Goal: Task Accomplishment & Management: Complete application form

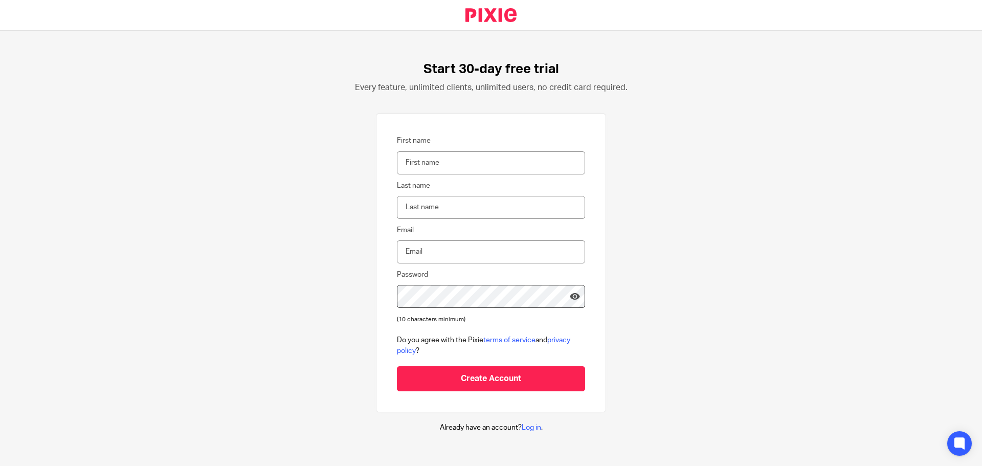
type input "Giverny Claire"
type input "giverny@hunterfinancials.com"
drag, startPoint x: 466, startPoint y: 159, endPoint x: 425, endPoint y: 166, distance: 41.4
click at [425, 166] on input "Giverny Claire" at bounding box center [491, 162] width 188 height 23
type input "Giverny"
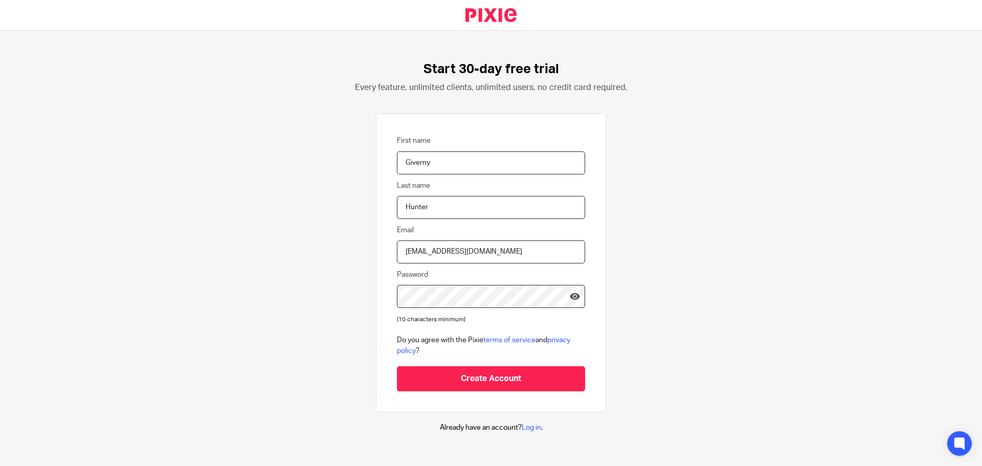
type input "Hunter"
click at [397, 366] on input "Create Account" at bounding box center [491, 378] width 188 height 25
click at [676, 281] on div "Start 30-day free trial Every feature, unlimited clients, unlimited users, no c…" at bounding box center [491, 247] width 982 height 432
click at [487, 375] on input "Create Account" at bounding box center [491, 378] width 188 height 25
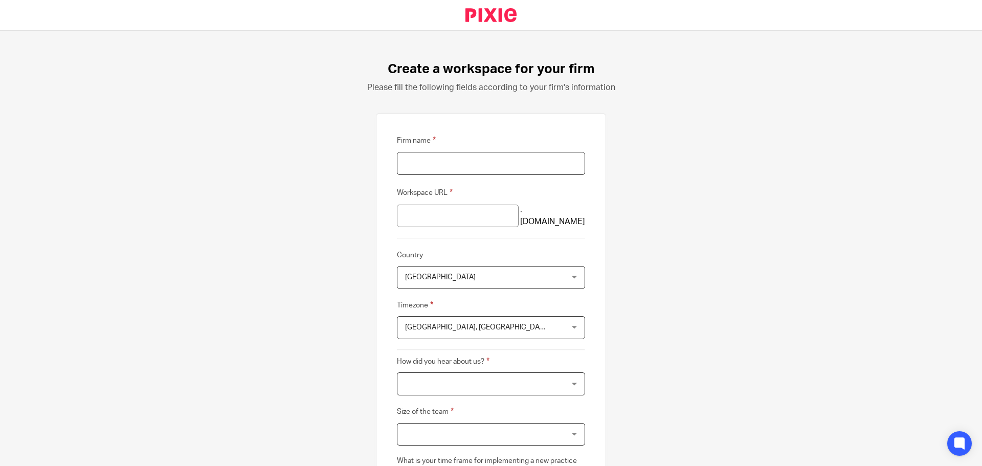
click at [483, 163] on input "Firm name" at bounding box center [491, 163] width 188 height 23
type input "Hunter Financials"
type input "hunter-financials"
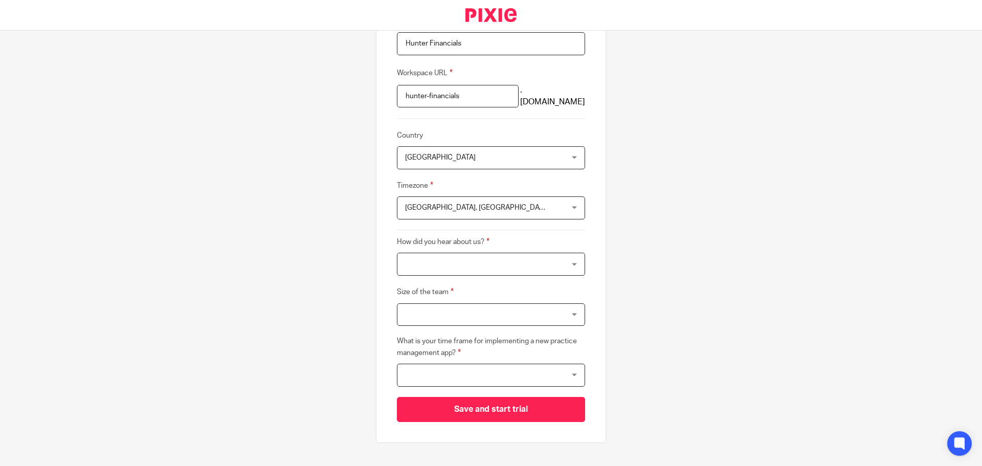
scroll to position [136, 0]
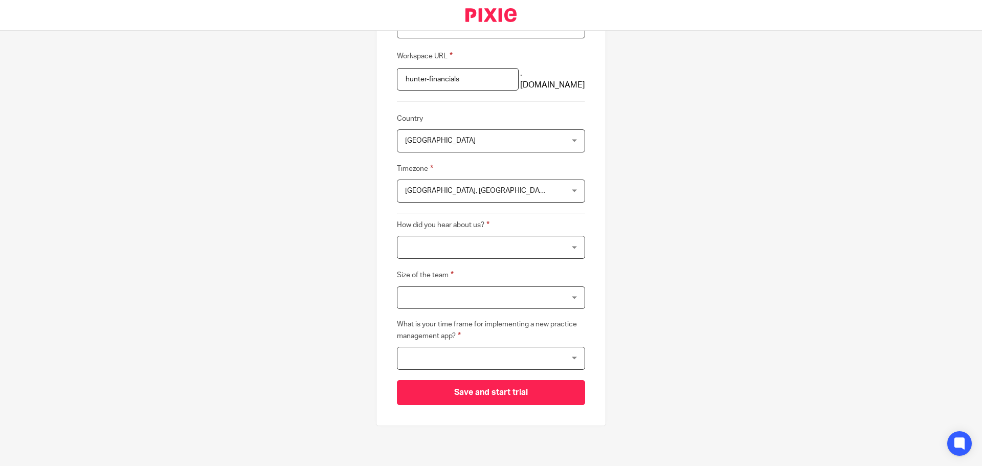
click at [455, 190] on span "Edinburgh, London" at bounding box center [477, 190] width 144 height 7
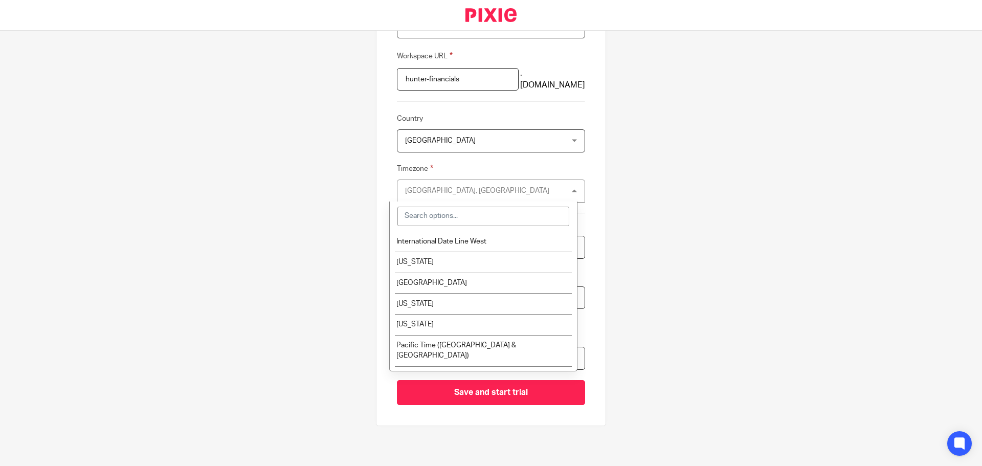
click at [455, 190] on div "Edinburgh, London" at bounding box center [477, 190] width 144 height 7
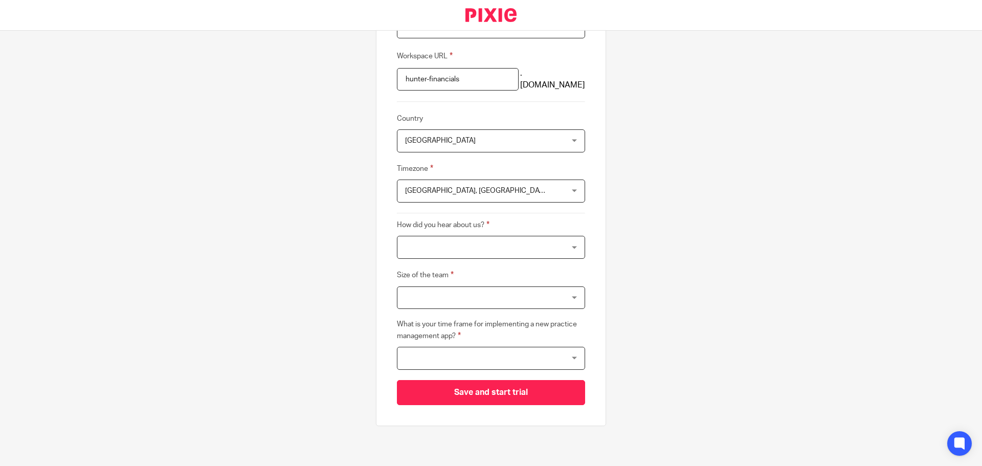
click at [436, 241] on div at bounding box center [491, 247] width 188 height 23
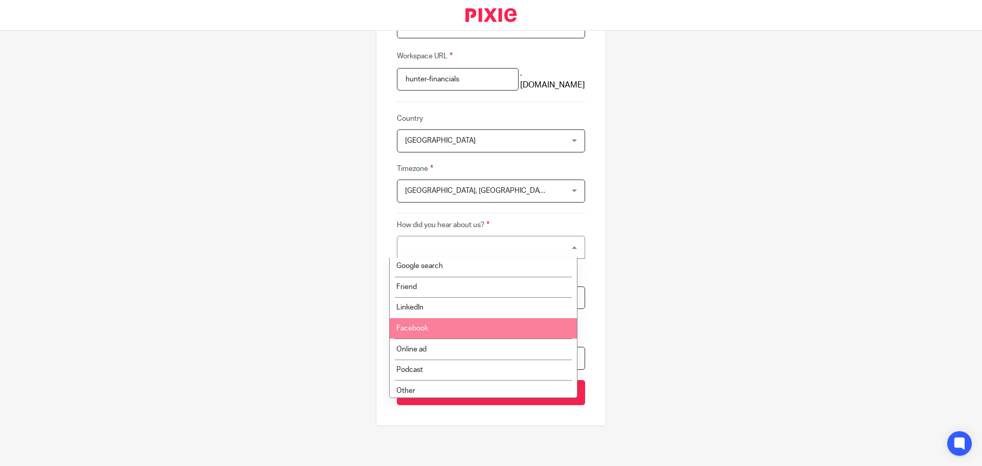
scroll to position [16, 0]
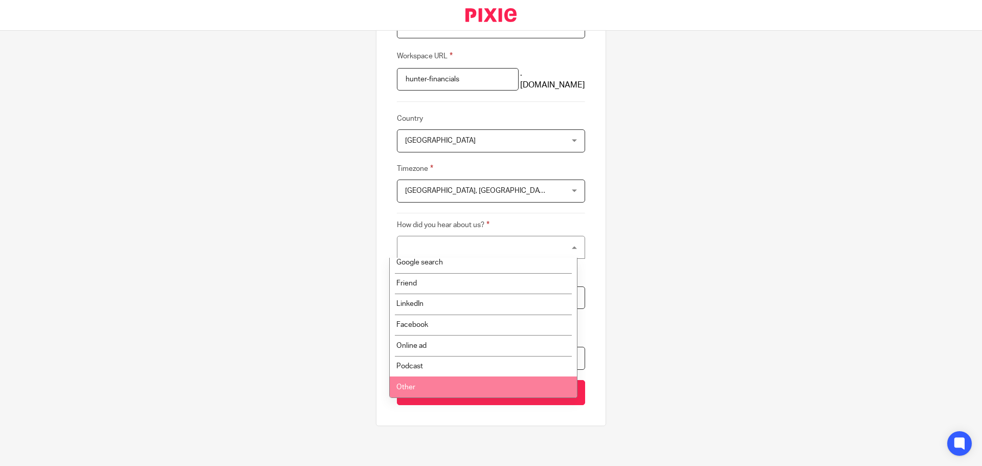
click at [426, 381] on li "Other" at bounding box center [483, 386] width 187 height 21
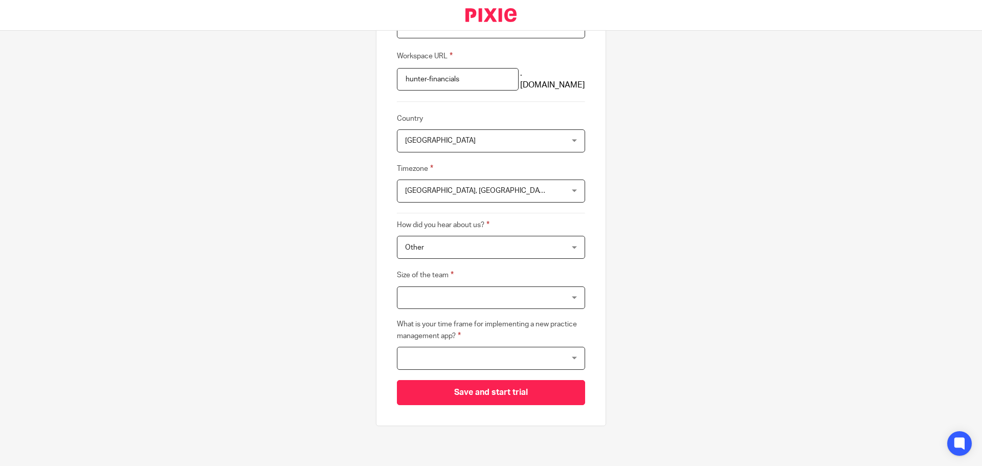
click at [427, 294] on div at bounding box center [491, 297] width 188 height 23
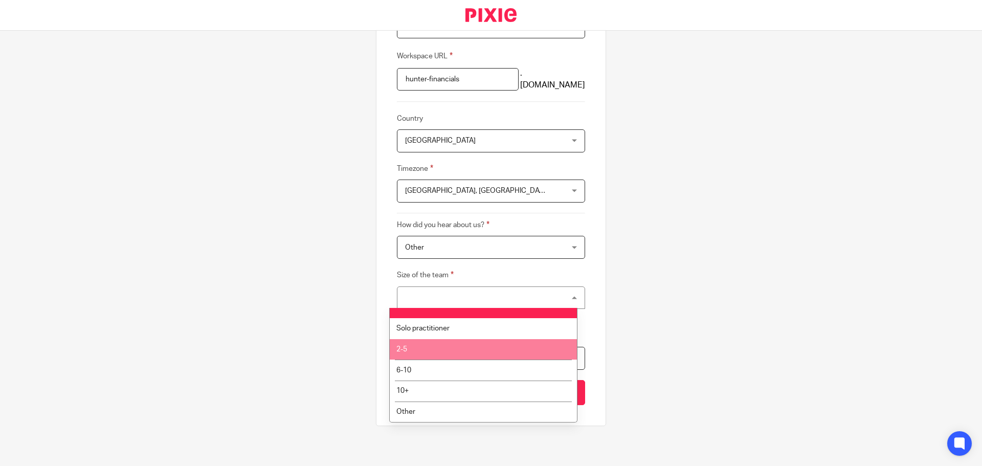
click at [435, 343] on li "2-5" at bounding box center [483, 349] width 187 height 21
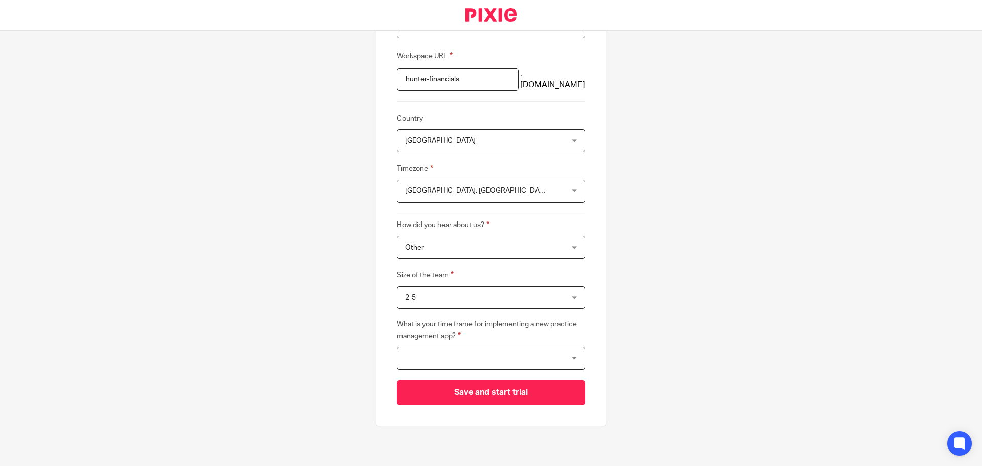
click at [475, 358] on div at bounding box center [491, 358] width 188 height 23
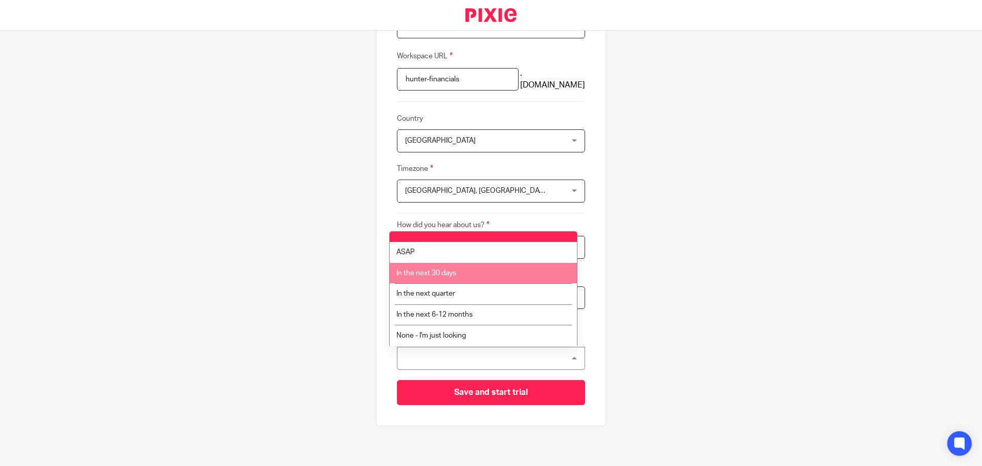
click at [461, 275] on li "In the next 30 days" at bounding box center [483, 273] width 187 height 21
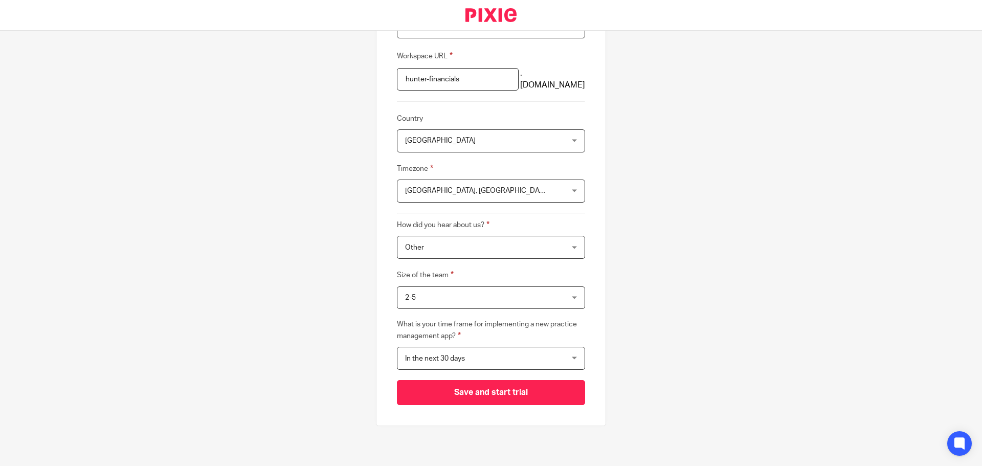
click at [475, 352] on span "In the next 30 days" at bounding box center [477, 357] width 144 height 21
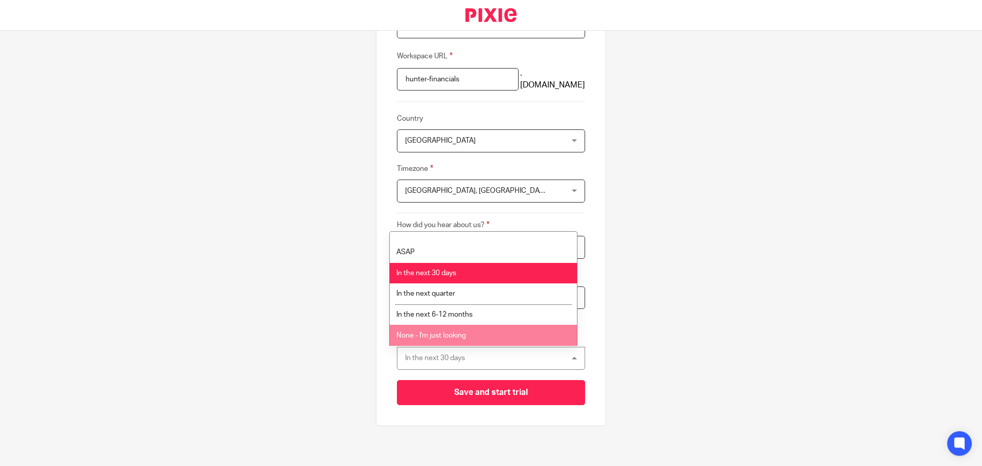
click at [488, 337] on li "None - I'm just looking" at bounding box center [483, 335] width 187 height 21
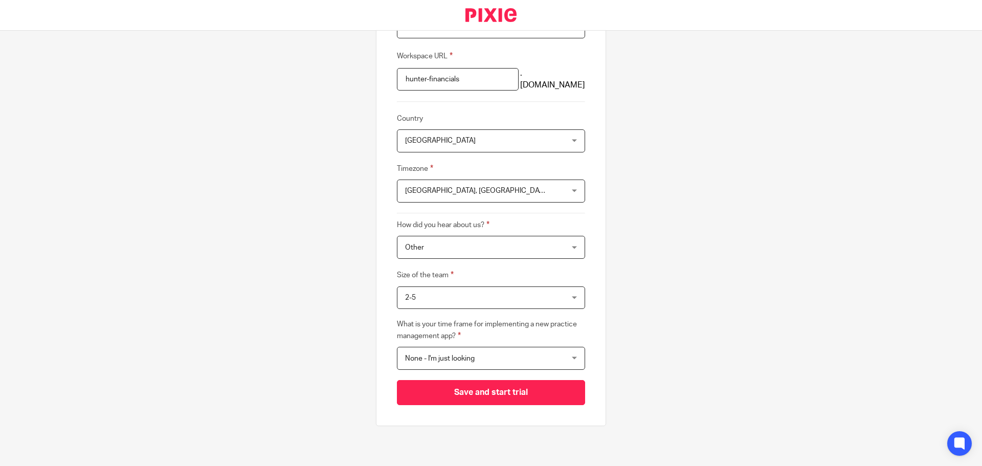
click at [476, 361] on span "None - I'm just looking" at bounding box center [477, 357] width 144 height 21
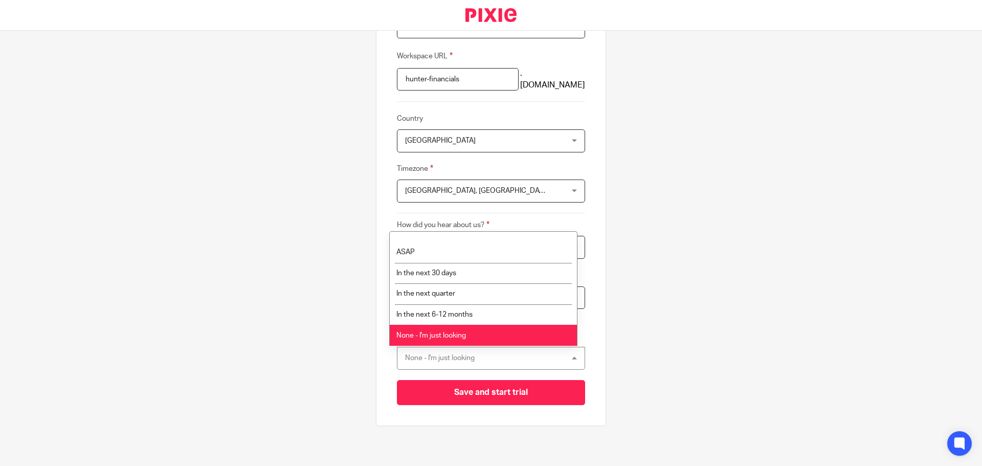
click at [475, 356] on div "None - I'm just looking None - I'm just looking" at bounding box center [491, 358] width 188 height 23
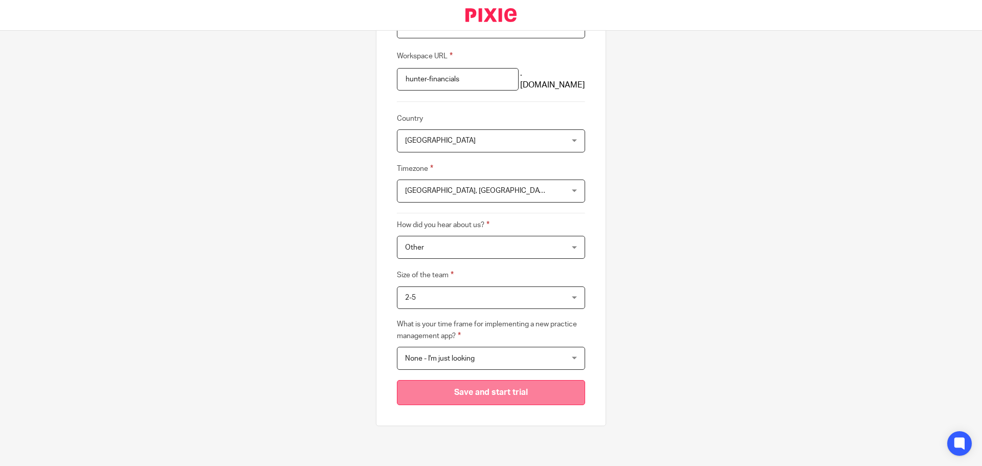
click at [474, 395] on input "Save and start trial" at bounding box center [491, 392] width 188 height 25
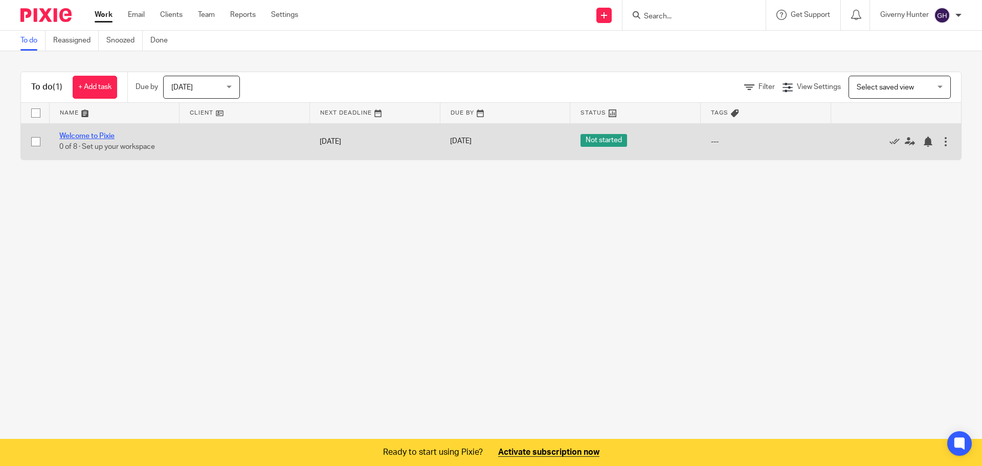
click at [100, 134] on link "Welcome to Pixie" at bounding box center [86, 135] width 55 height 7
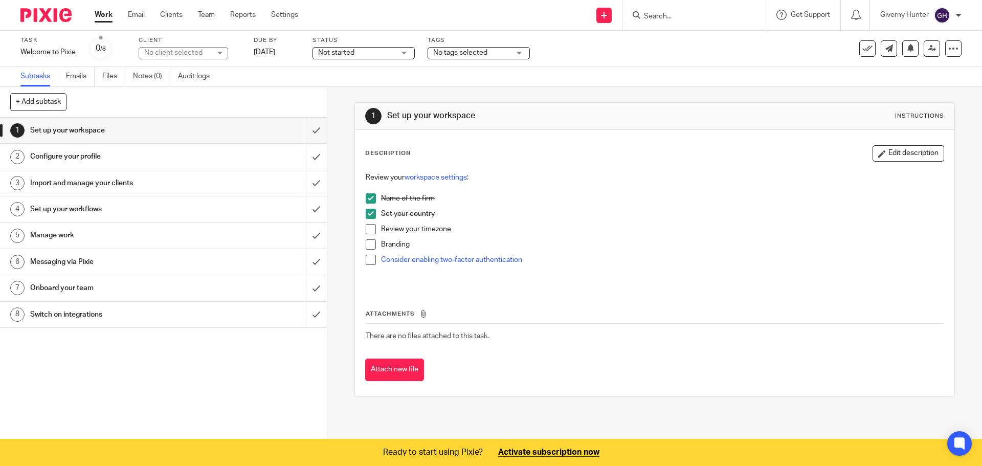
click at [366, 231] on span at bounding box center [371, 229] width 10 height 10
click at [944, 11] on img at bounding box center [941, 15] width 16 height 16
click at [945, 11] on img at bounding box center [941, 15] width 16 height 16
click at [178, 18] on link "Clients" at bounding box center [171, 15] width 22 height 10
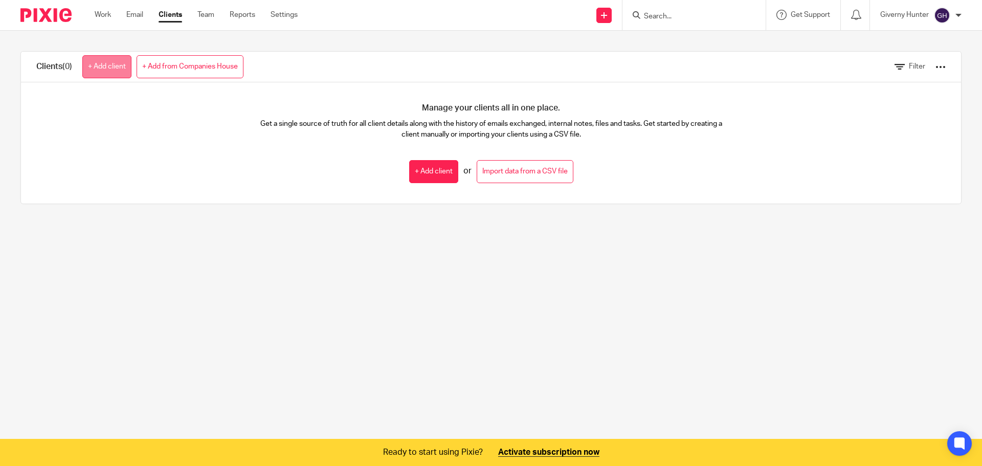
click at [115, 64] on link "+ Add client" at bounding box center [106, 66] width 49 height 23
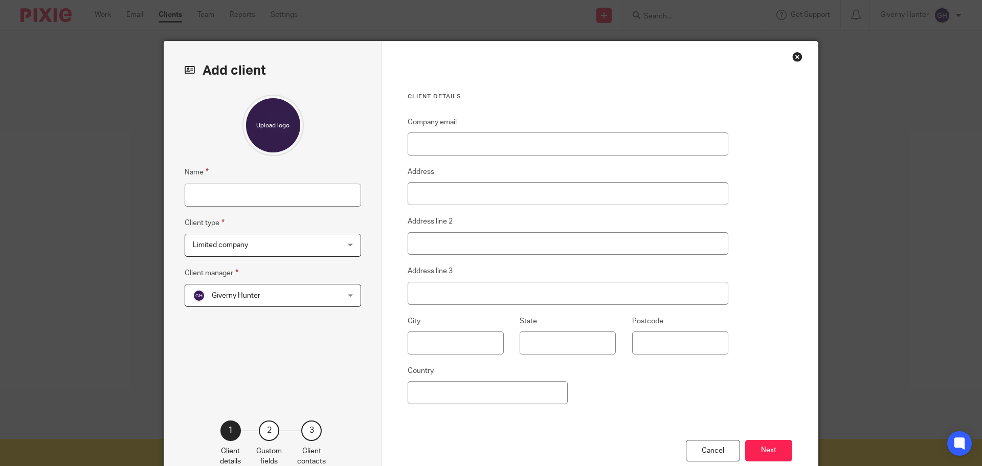
click at [795, 55] on div "Close this dialog window" at bounding box center [797, 57] width 10 height 10
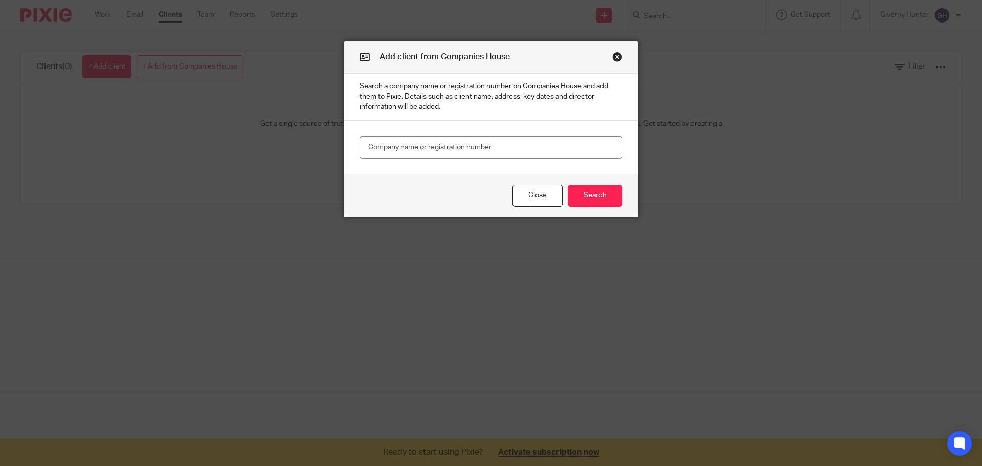
click at [399, 135] on main at bounding box center [490, 148] width 293 height 54
click at [398, 146] on input "text" at bounding box center [490, 147] width 263 height 23
type input "Hunter Financial Group"
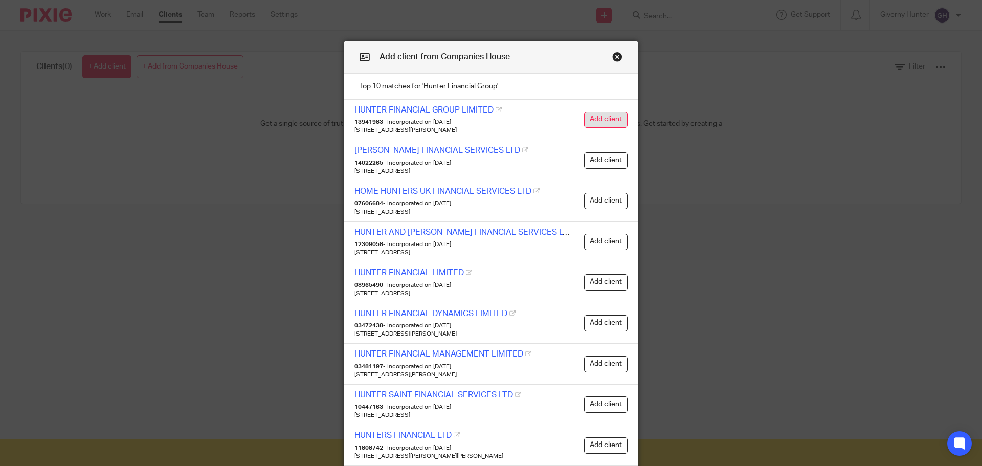
click at [613, 116] on button "Add client" at bounding box center [605, 119] width 43 height 16
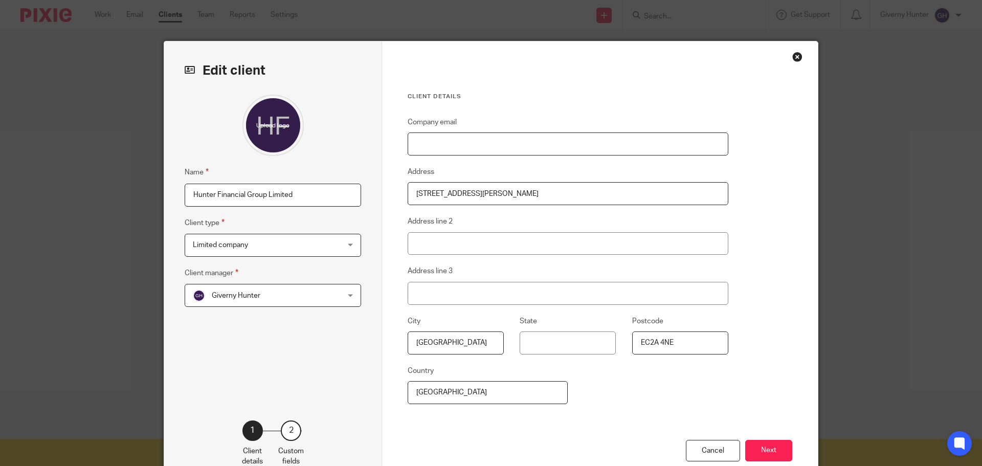
click at [438, 154] on input "Company email" at bounding box center [567, 143] width 321 height 23
type input "[EMAIL_ADDRESS][DOMAIN_NAME]"
type input "[GEOGRAPHIC_DATA]"
drag, startPoint x: 501, startPoint y: 192, endPoint x: 406, endPoint y: 195, distance: 95.6
click at [407, 195] on input "[STREET_ADDRESS][PERSON_NAME]" at bounding box center [567, 193] width 321 height 23
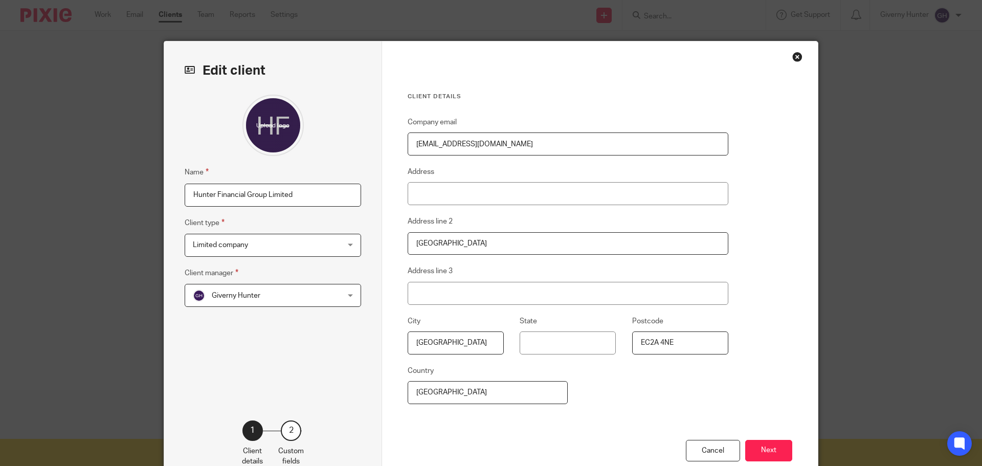
click at [560, 172] on fieldset "Address" at bounding box center [567, 185] width 321 height 39
drag, startPoint x: 484, startPoint y: 238, endPoint x: 380, endPoint y: 246, distance: 104.1
click at [382, 246] on div "Client details Company email [EMAIL_ADDRESS][DOMAIN_NAME] Address Address line …" at bounding box center [600, 263] width 436 height 445
click at [715, 209] on div "Company email [EMAIL_ADDRESS][DOMAIN_NAME] Address Address line 2 Address line …" at bounding box center [567, 278] width 321 height 324
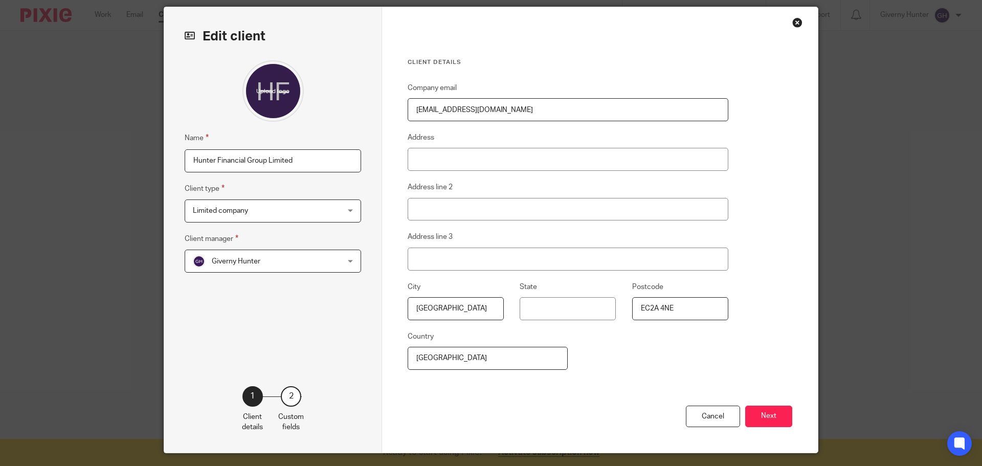
scroll to position [62, 0]
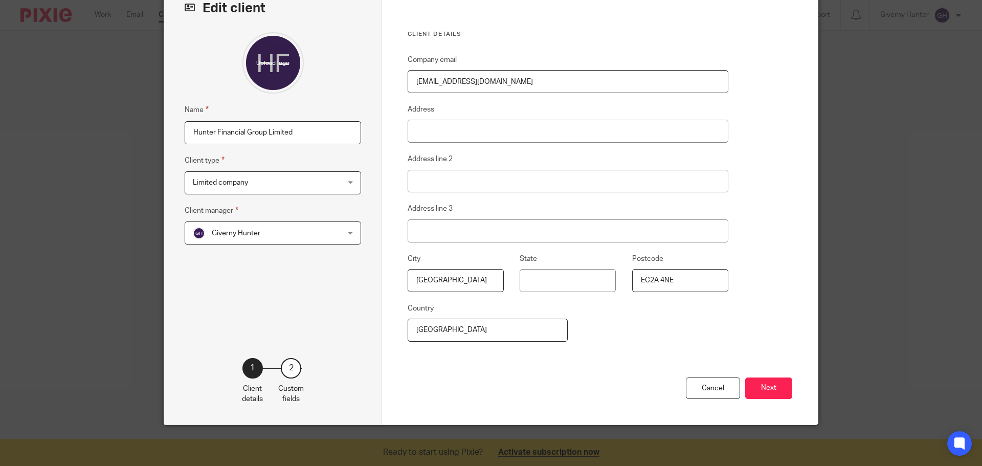
drag, startPoint x: 689, startPoint y: 284, endPoint x: 627, endPoint y: 283, distance: 61.9
click at [627, 283] on fieldset "Postcode EC2A 4NE" at bounding box center [671, 272] width 112 height 39
click at [764, 274] on div "Client details Company email [EMAIL_ADDRESS][DOMAIN_NAME] Address Address line …" at bounding box center [600, 201] width 436 height 445
click at [770, 391] on button "Next" at bounding box center [768, 388] width 47 height 22
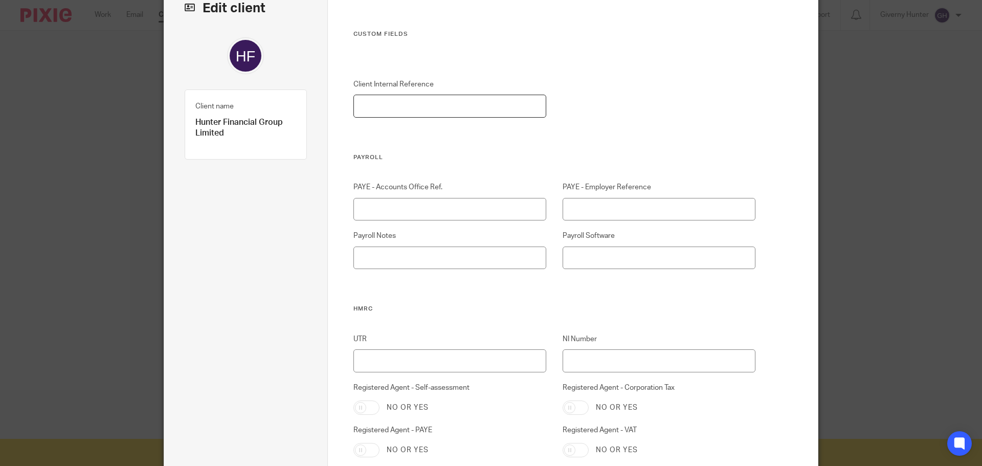
click at [510, 112] on input "Client Internal Reference" at bounding box center [449, 106] width 193 height 23
type input "HUN/001"
click at [442, 210] on input "PAYE - Accounts Office Ref." at bounding box center [449, 209] width 193 height 23
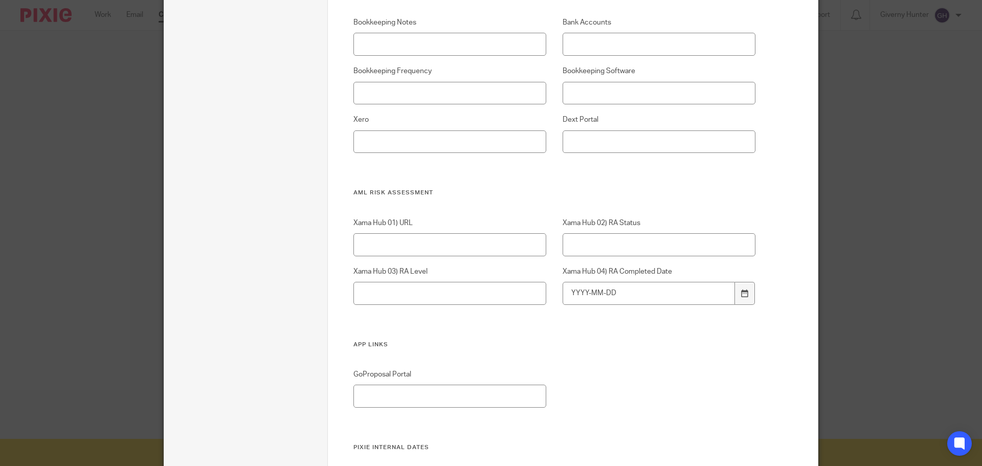
scroll to position [1085, 0]
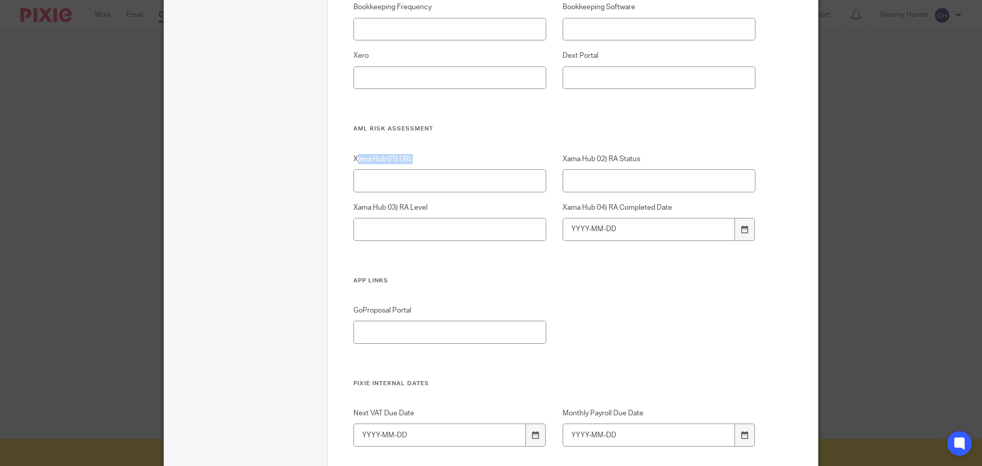
drag, startPoint x: 352, startPoint y: 155, endPoint x: 408, endPoint y: 163, distance: 57.2
click at [408, 163] on label "Xama Hub 01) URL" at bounding box center [449, 159] width 193 height 10
click at [433, 162] on label "Xama Hub 01) URL" at bounding box center [449, 159] width 193 height 10
click at [433, 169] on input "Xama Hub 01) URL" at bounding box center [449, 180] width 193 height 23
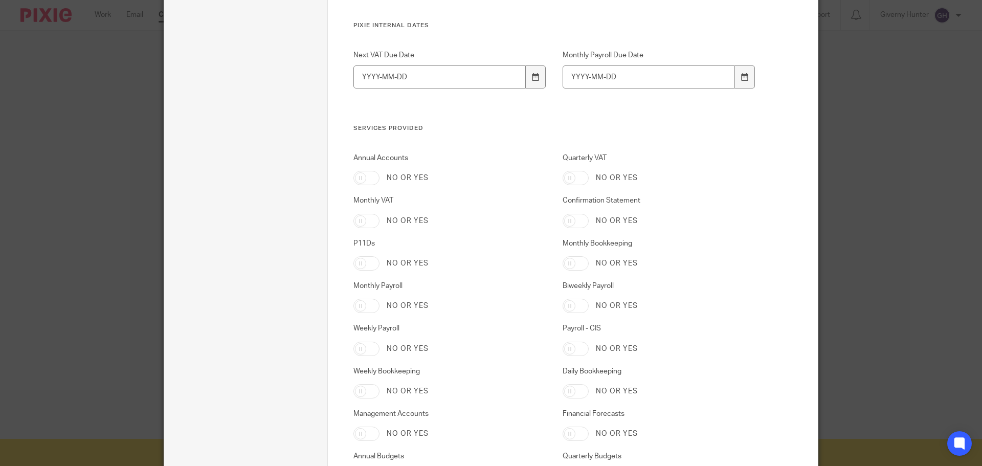
scroll to position [1545, 0]
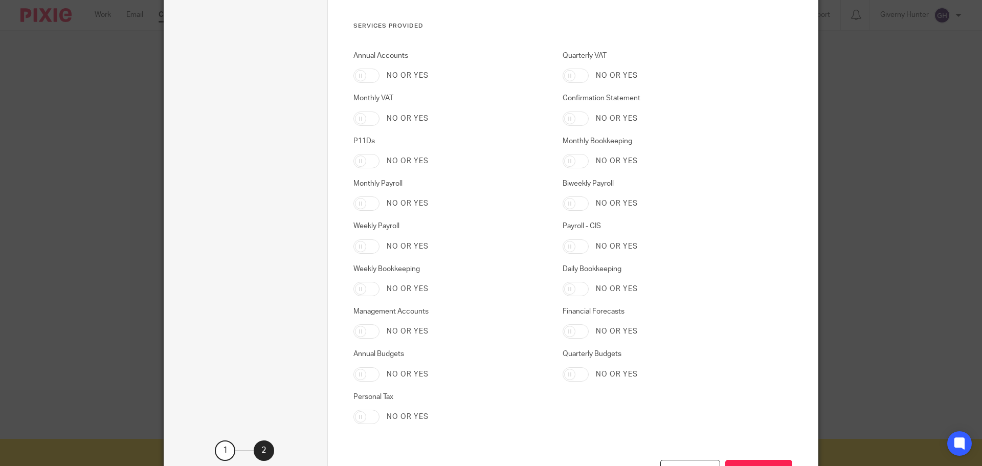
click at [353, 64] on div "Annual Accounts No or yes" at bounding box center [441, 67] width 209 height 32
click at [363, 74] on input "Annual Accounts" at bounding box center [366, 76] width 26 height 14
checkbox input "true"
click at [565, 116] on input "Confirmation Statement" at bounding box center [575, 118] width 26 height 14
checkbox input "true"
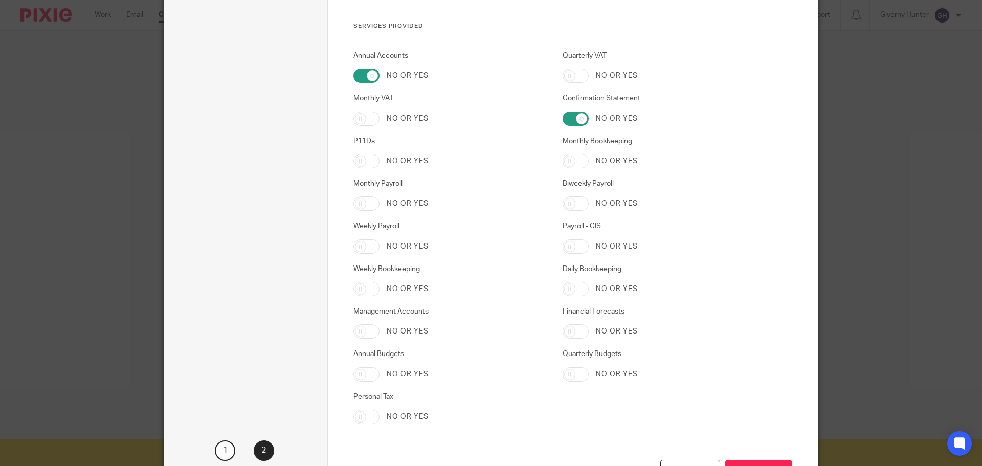
click at [574, 73] on input "Quarterly VAT" at bounding box center [575, 76] width 26 height 14
checkbox input "true"
click at [569, 161] on input "Monthly Bookkeeping" at bounding box center [575, 161] width 26 height 14
checkbox input "true"
click at [354, 203] on input "Monthly Payroll" at bounding box center [366, 203] width 26 height 14
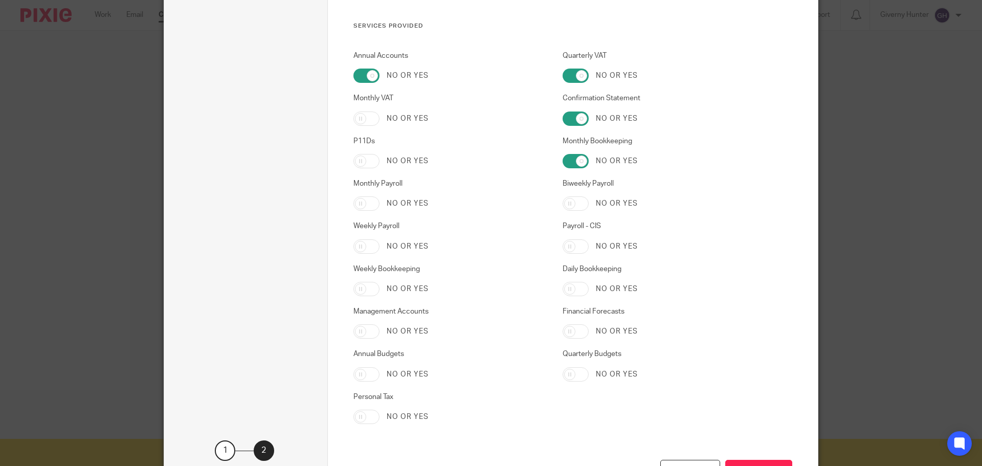
checkbox input "true"
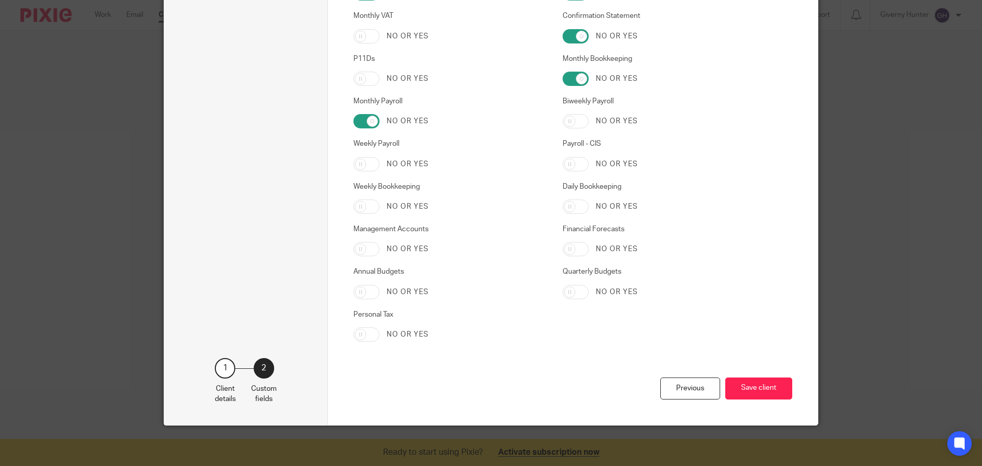
scroll to position [1628, 0]
click at [369, 336] on input "Personal Tax" at bounding box center [366, 334] width 26 height 14
click at [368, 333] on input "Personal Tax" at bounding box center [366, 334] width 26 height 14
checkbox input "true"
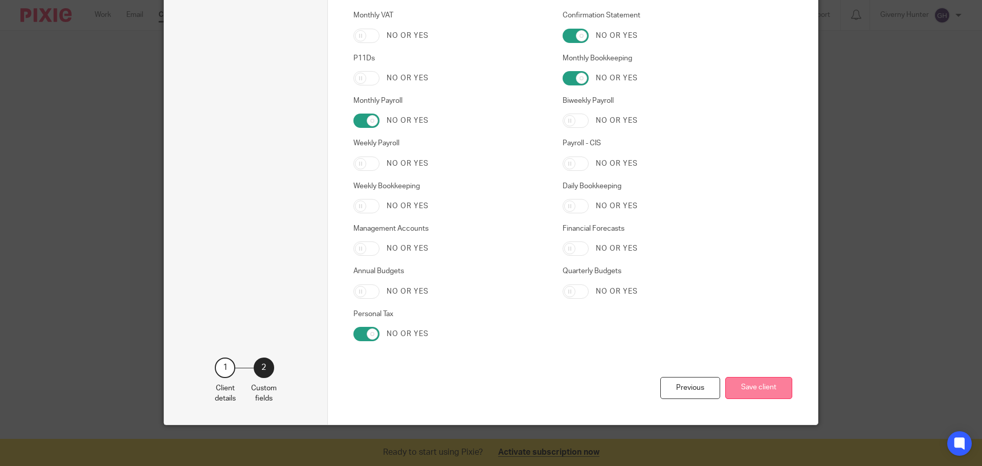
click at [744, 381] on button "Save client" at bounding box center [758, 388] width 67 height 22
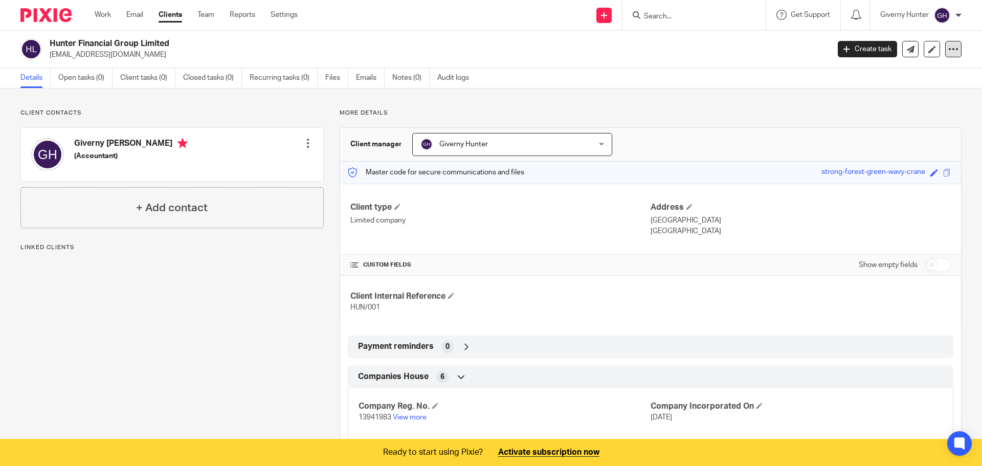
click at [948, 48] on icon at bounding box center [953, 49] width 10 height 10
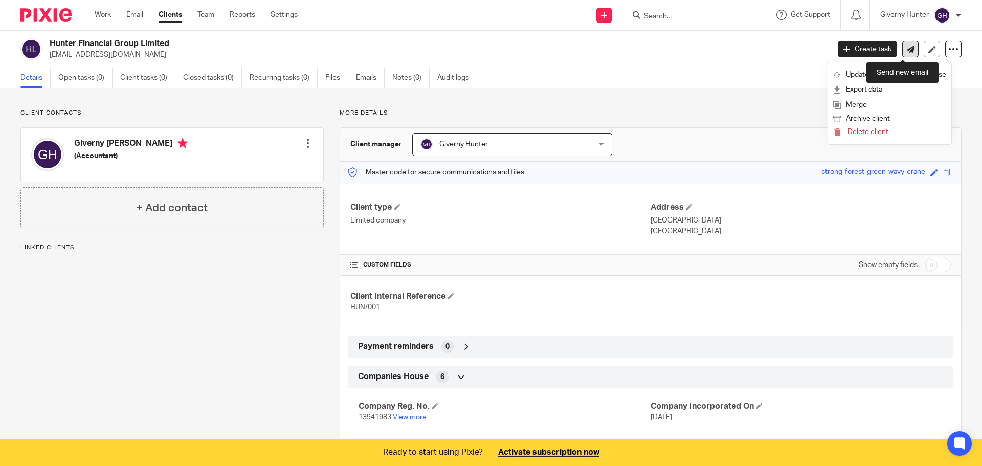
click at [906, 51] on icon at bounding box center [910, 49] width 8 height 8
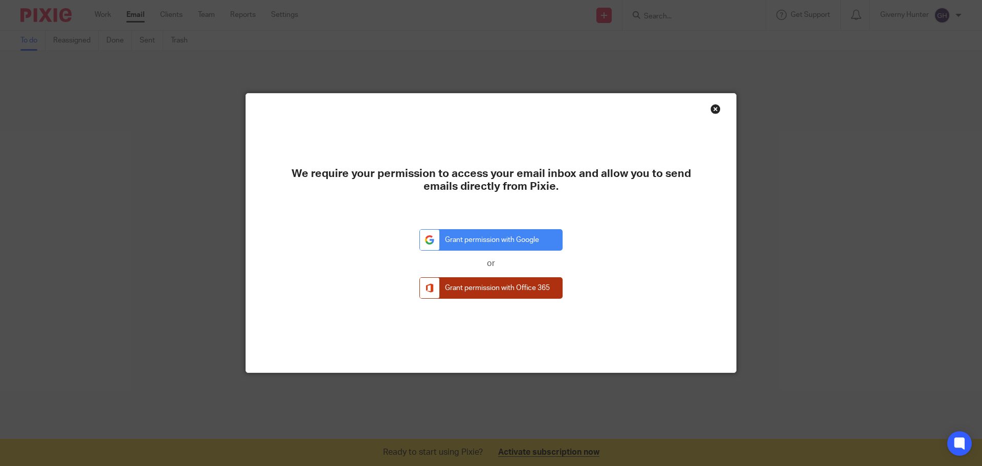
click at [509, 293] on link "Grant permission with Office 365" at bounding box center [490, 288] width 143 height 22
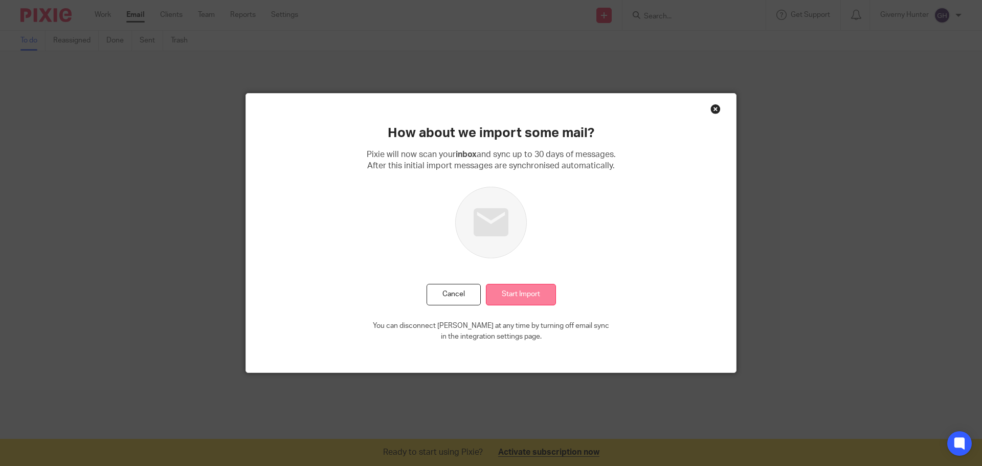
click at [517, 296] on input "Start Import" at bounding box center [521, 295] width 70 height 22
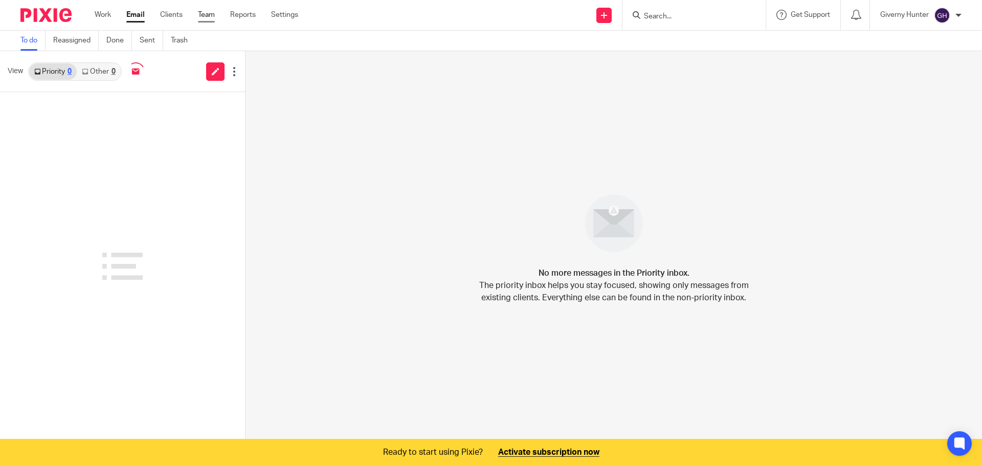
click at [206, 18] on link "Team" at bounding box center [206, 15] width 17 height 10
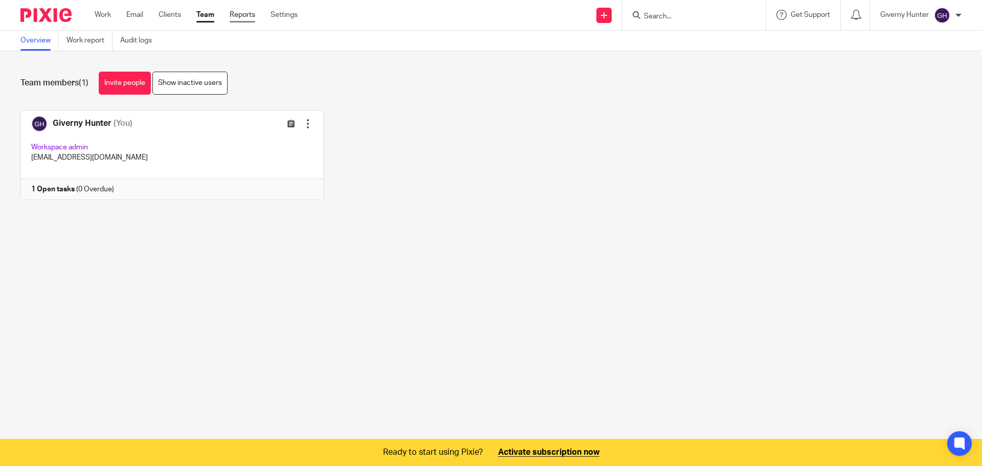
click at [241, 15] on link "Reports" at bounding box center [243, 15] width 26 height 10
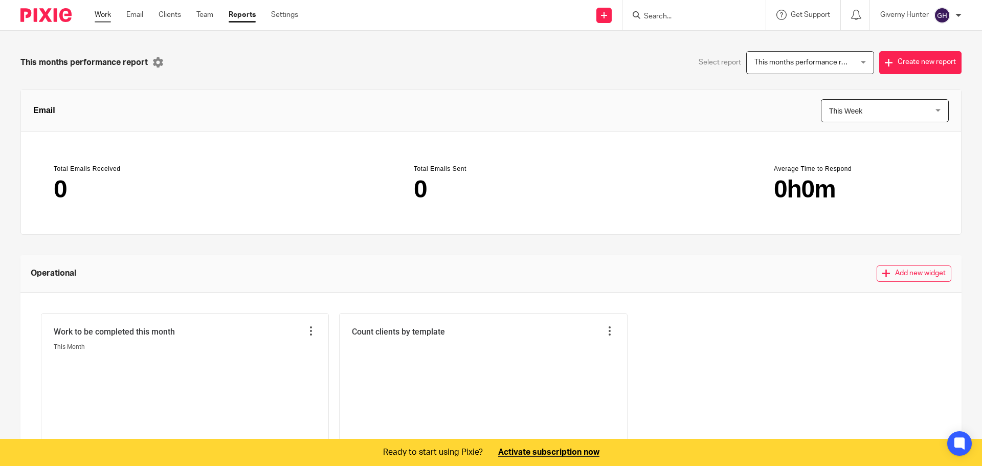
click at [103, 13] on link "Work" at bounding box center [103, 15] width 16 height 10
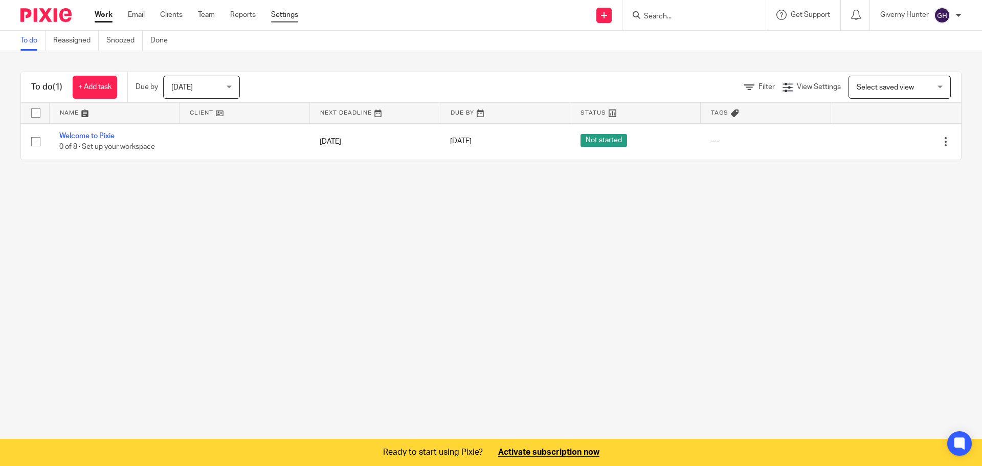
click at [282, 14] on link "Settings" at bounding box center [284, 15] width 27 height 10
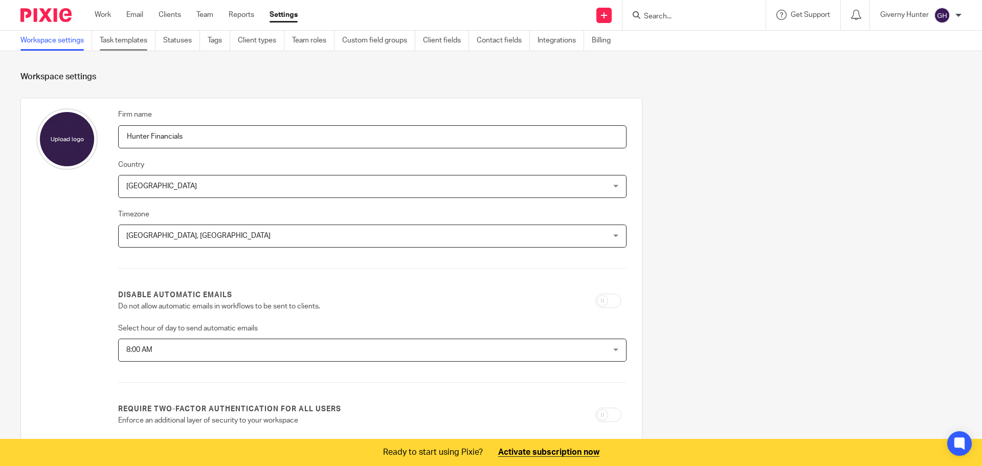
click at [133, 42] on link "Task templates" at bounding box center [128, 41] width 56 height 20
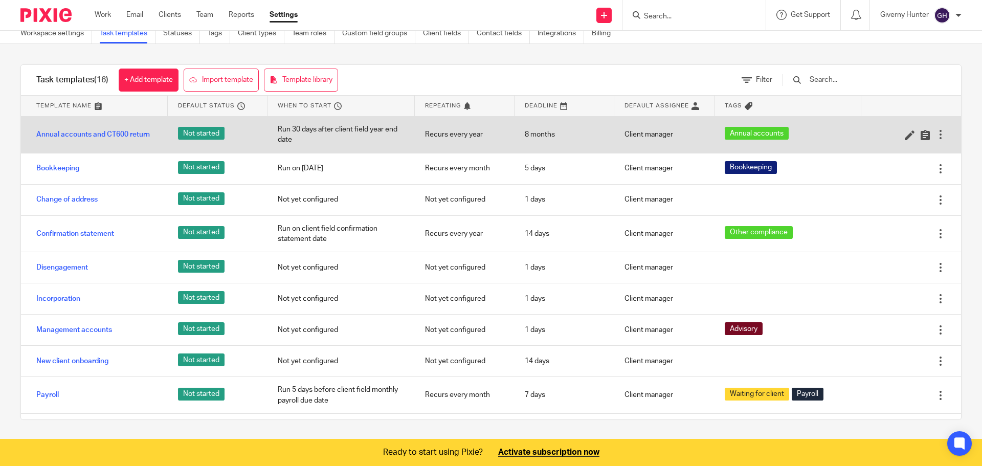
click at [935, 138] on div at bounding box center [940, 134] width 10 height 10
click at [935, 134] on div at bounding box center [940, 134] width 10 height 10
click at [904, 135] on icon at bounding box center [909, 135] width 10 height 10
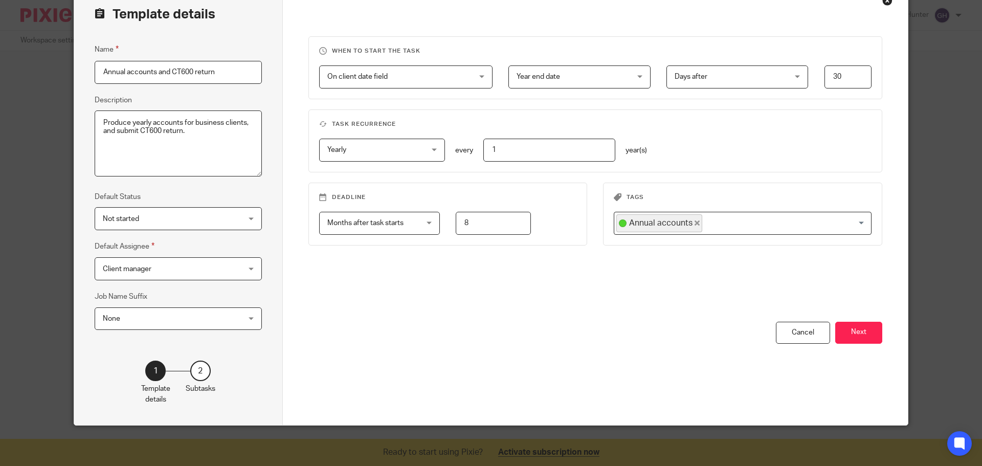
scroll to position [57, 0]
click at [204, 225] on span "Not started" at bounding box center [166, 217] width 127 height 21
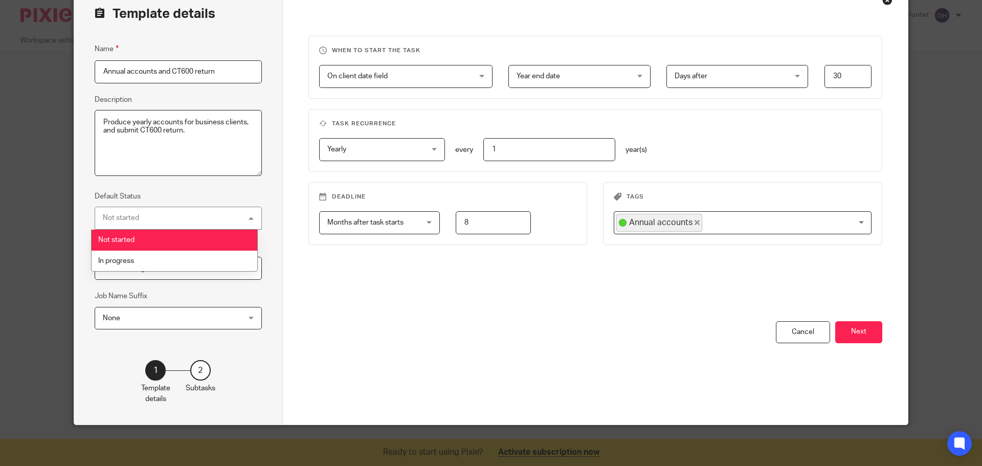
click at [206, 221] on div "Not started Not started" at bounding box center [178, 218] width 167 height 23
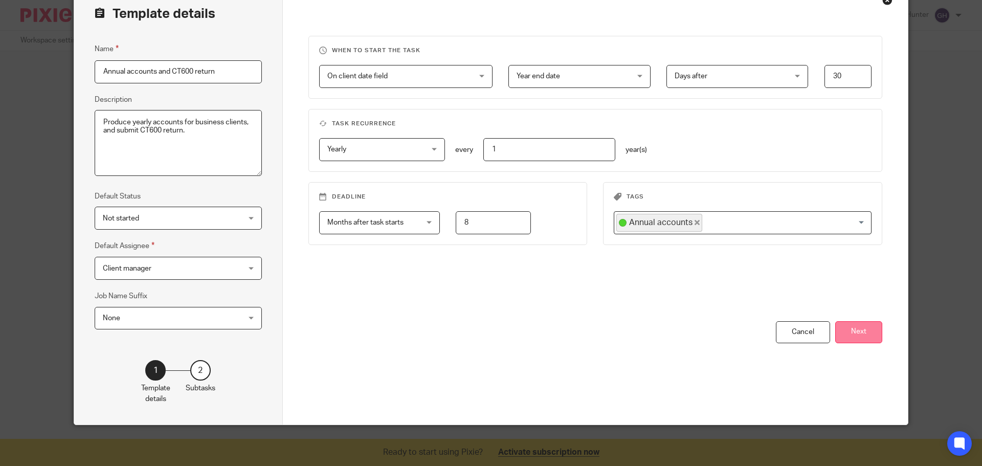
click at [865, 341] on button "Next" at bounding box center [858, 332] width 47 height 22
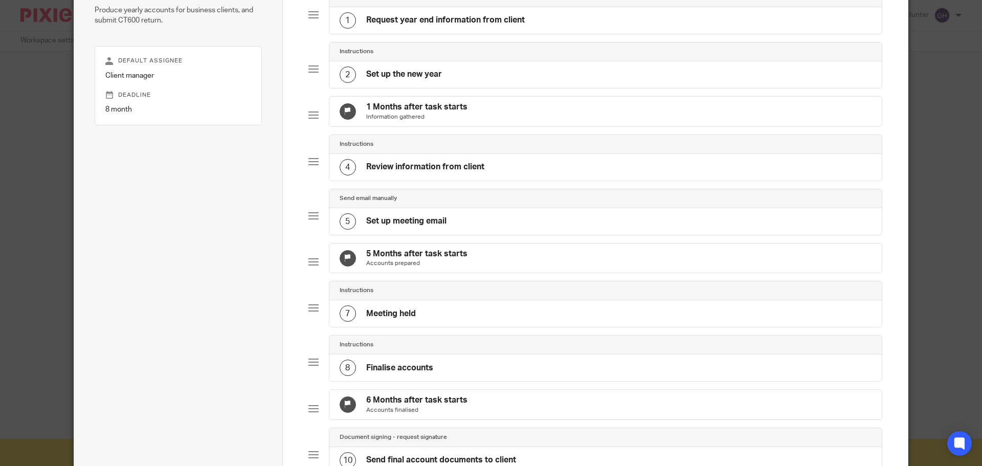
scroll to position [0, 0]
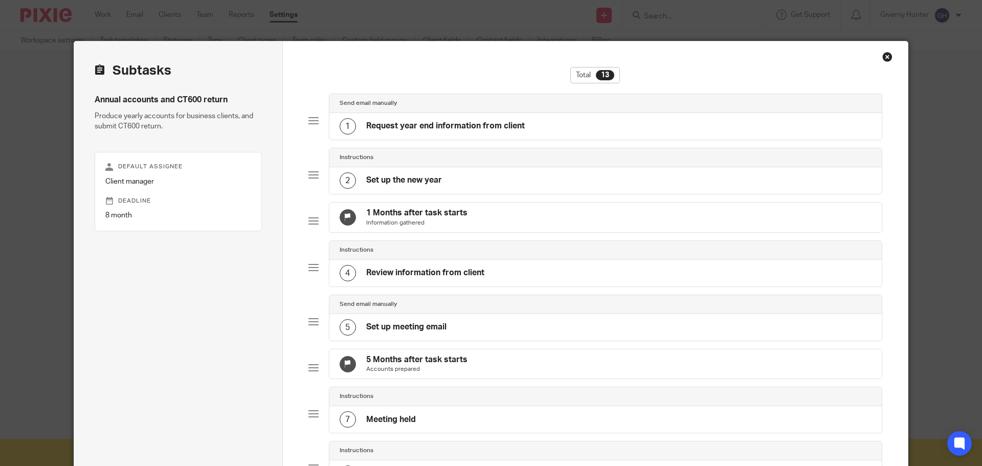
click at [885, 58] on div "Close this dialog window" at bounding box center [887, 57] width 10 height 10
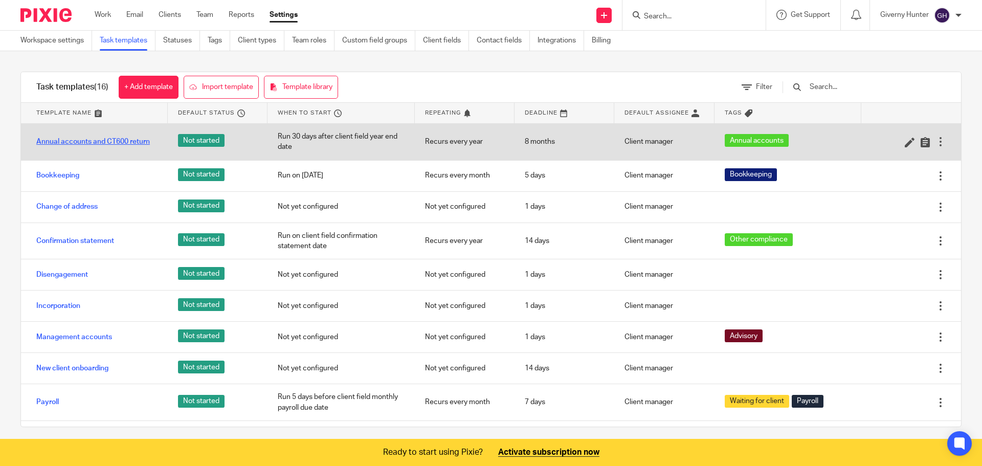
click at [145, 139] on link "Annual accounts and CT600 return" at bounding box center [92, 141] width 113 height 10
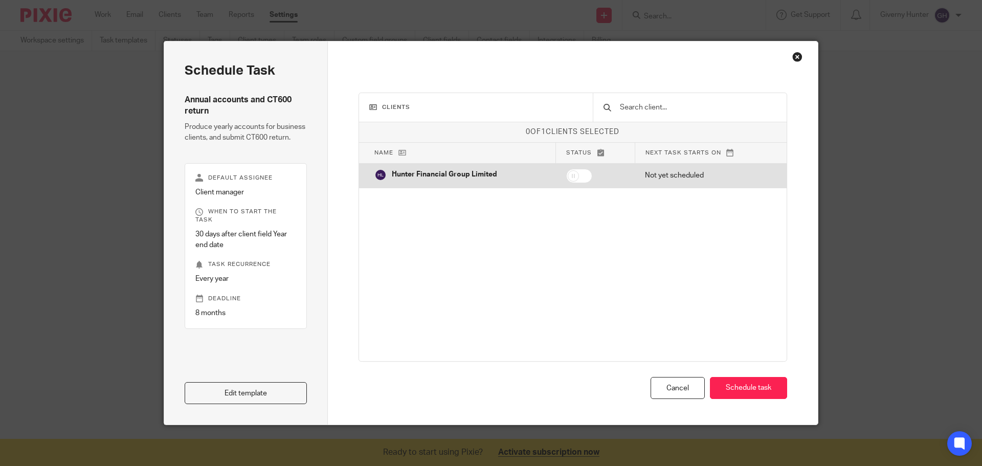
click at [576, 171] on input "checkbox" at bounding box center [579, 176] width 26 height 14
checkbox input "true"
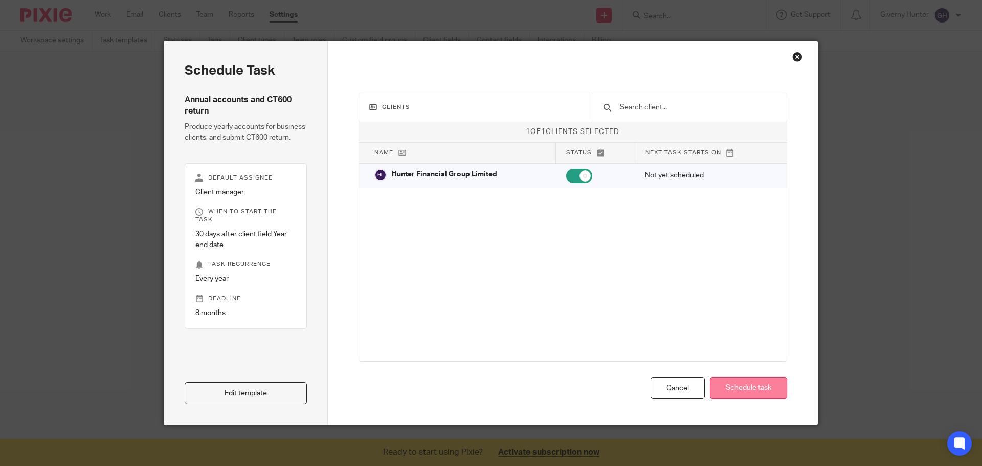
click at [762, 384] on button "Schedule task" at bounding box center [748, 388] width 77 height 22
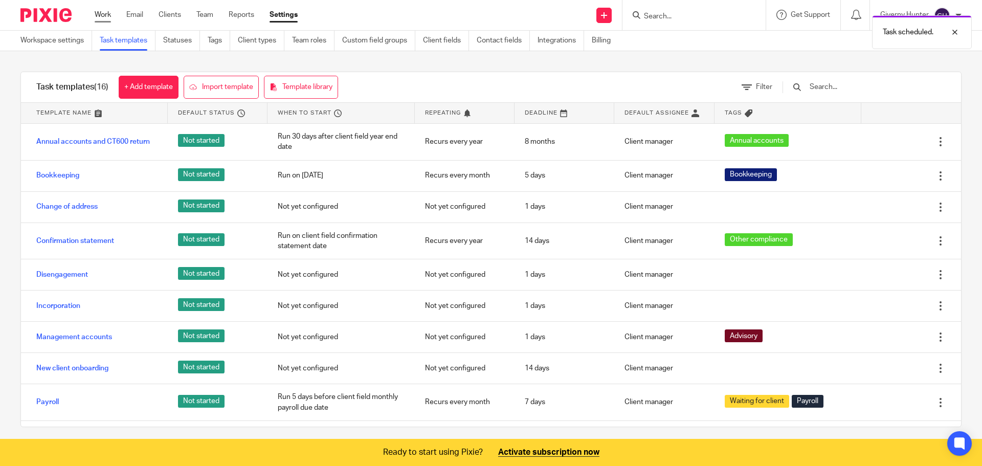
click at [111, 19] on link "Work" at bounding box center [103, 15] width 16 height 10
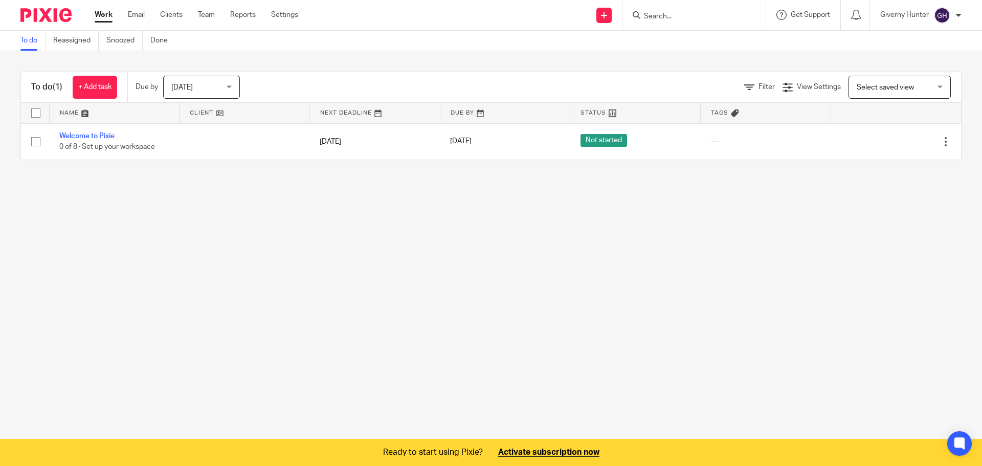
click at [217, 83] on span "Today" at bounding box center [198, 86] width 54 height 21
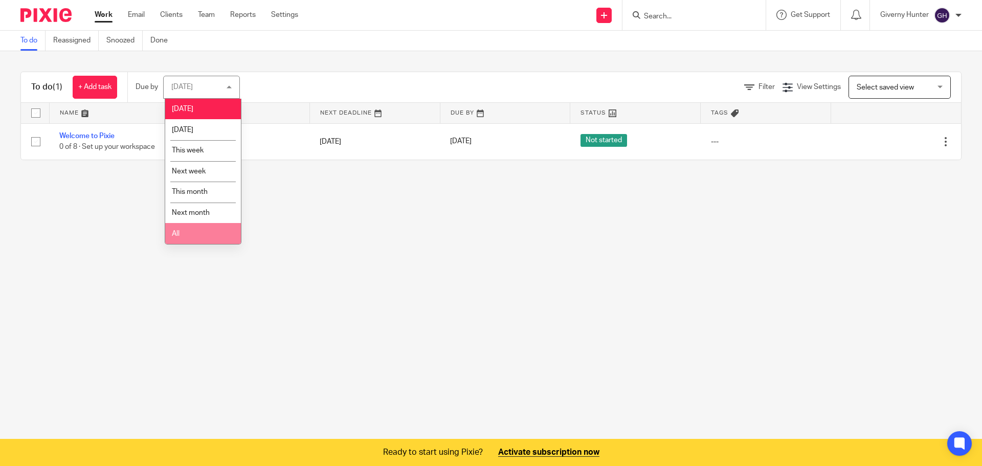
click at [202, 229] on li "All" at bounding box center [203, 233] width 76 height 21
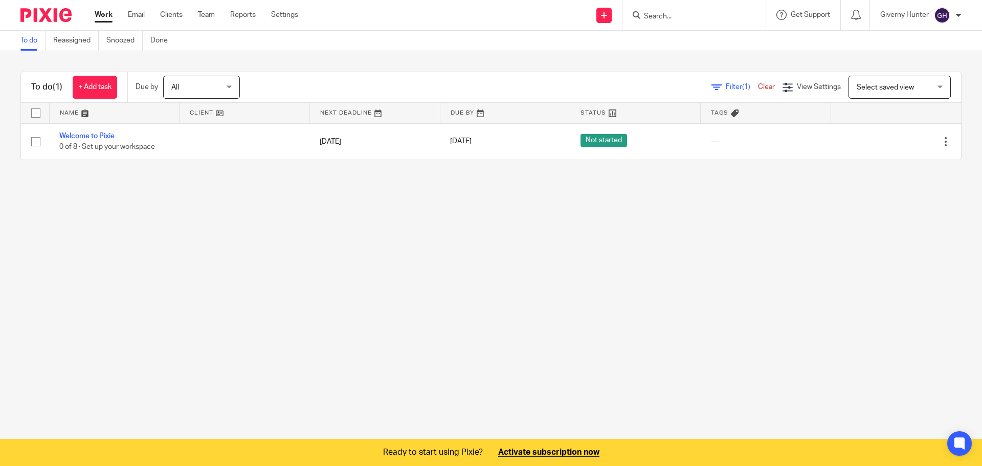
click at [711, 86] on link "Filter (1)" at bounding box center [734, 86] width 47 height 7
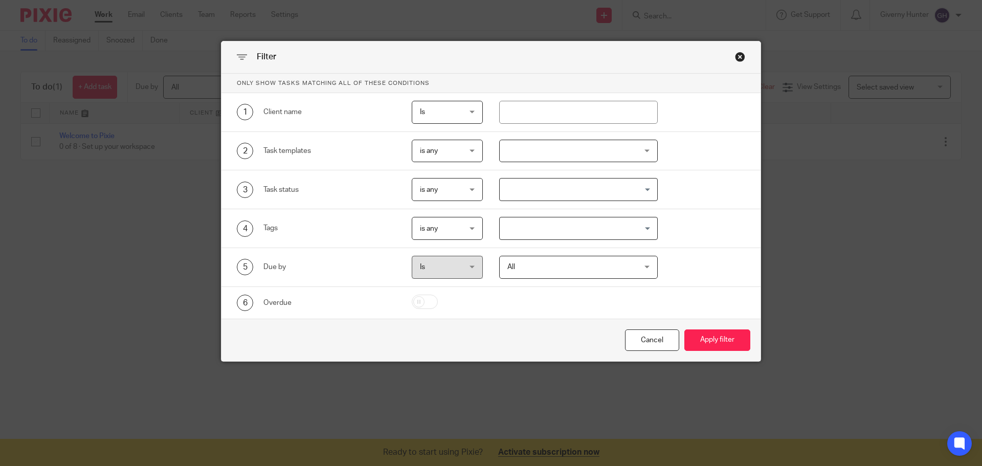
click at [737, 56] on div "Close this dialog window" at bounding box center [740, 57] width 10 height 10
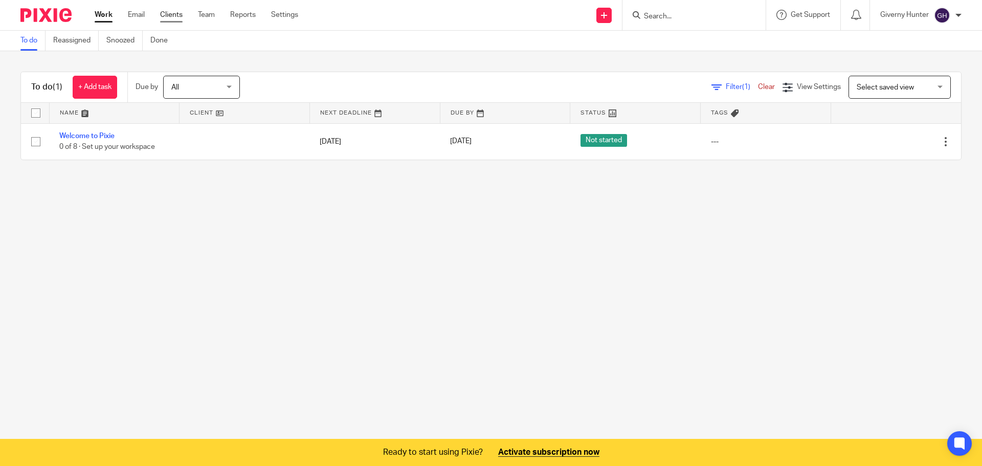
click at [172, 13] on link "Clients" at bounding box center [171, 15] width 22 height 10
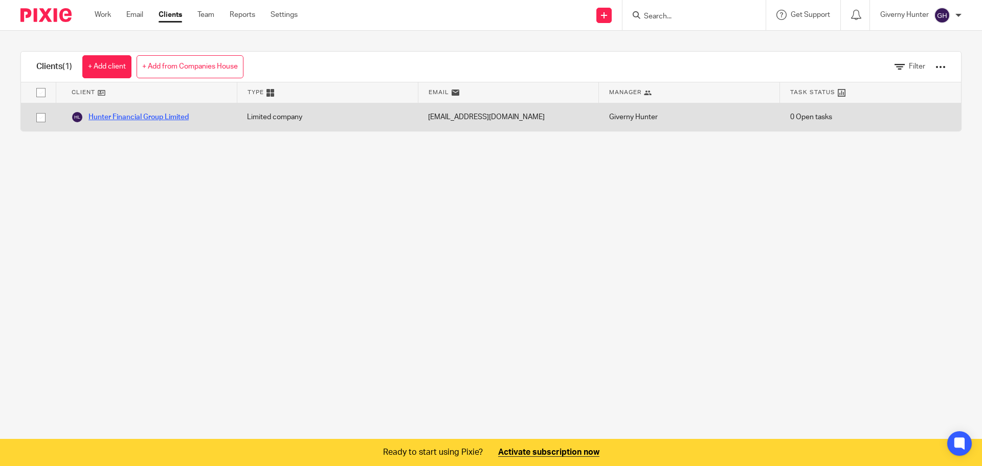
click at [142, 120] on link "Hunter Financial Group Limited" at bounding box center [130, 117] width 118 height 12
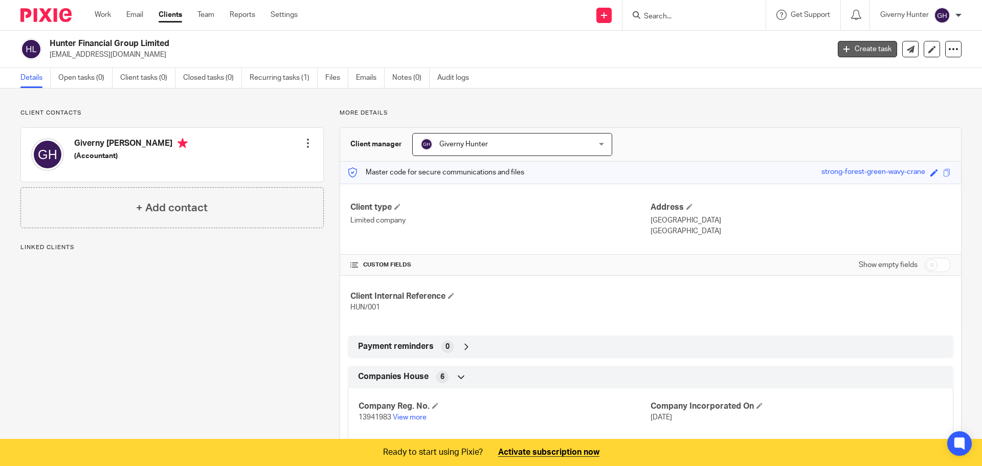
click at [848, 48] on link "Create task" at bounding box center [866, 49] width 59 height 16
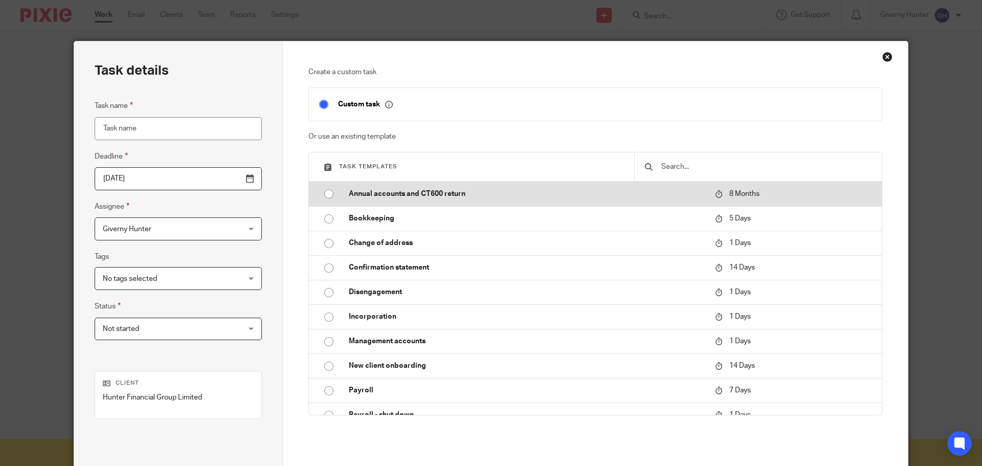
click at [454, 185] on td "Annual accounts and CT600 return" at bounding box center [523, 193] width 371 height 25
type input "2026-05-17"
type input "Annual accounts and CT600 return"
checkbox input "false"
radio input "true"
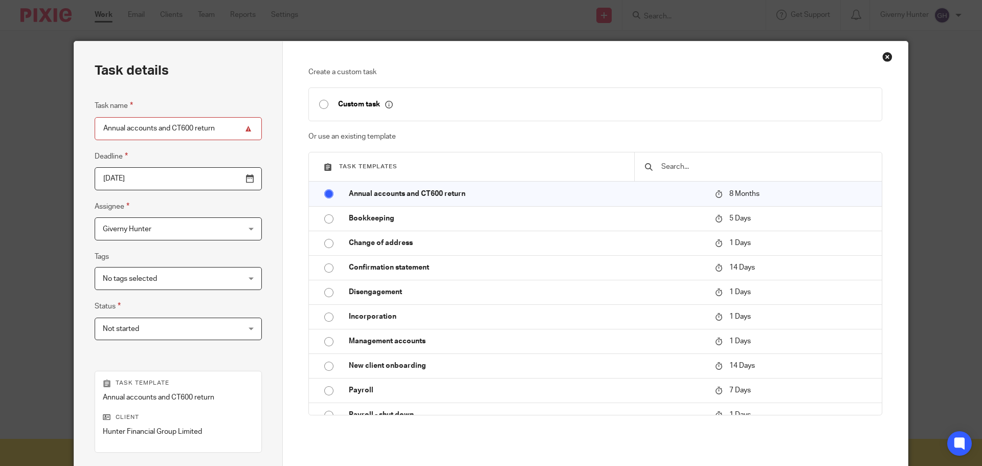
click at [884, 52] on div "Close this dialog window" at bounding box center [887, 57] width 10 height 10
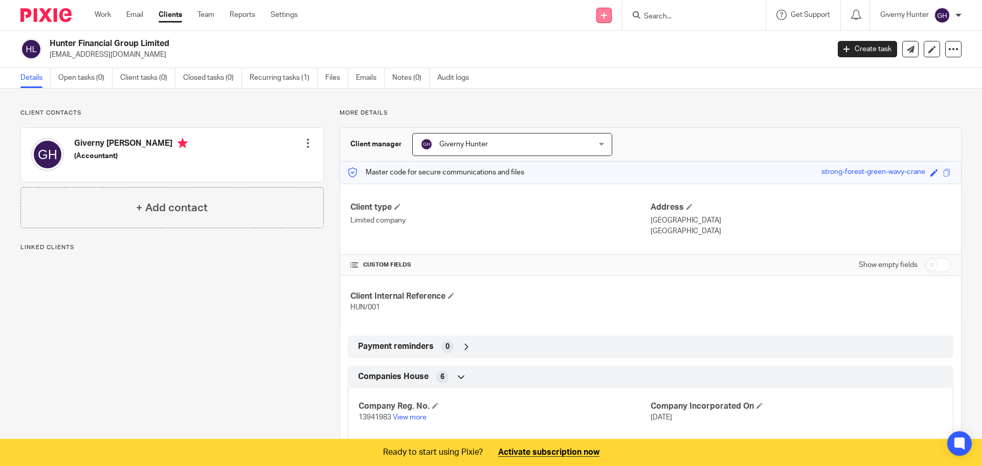
click at [609, 13] on link at bounding box center [603, 15] width 15 height 15
click at [688, 96] on div "Client contacts Giverny Claire Hunter (Accountant) Edit contact Create client f…" at bounding box center [491, 328] width 982 height 480
click at [246, 19] on link "Reports" at bounding box center [243, 15] width 26 height 10
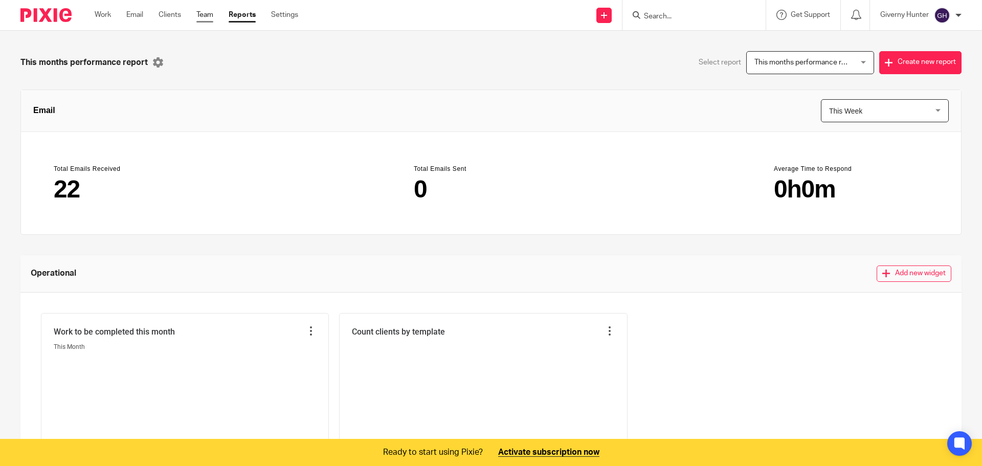
click at [205, 16] on link "Team" at bounding box center [204, 15] width 17 height 10
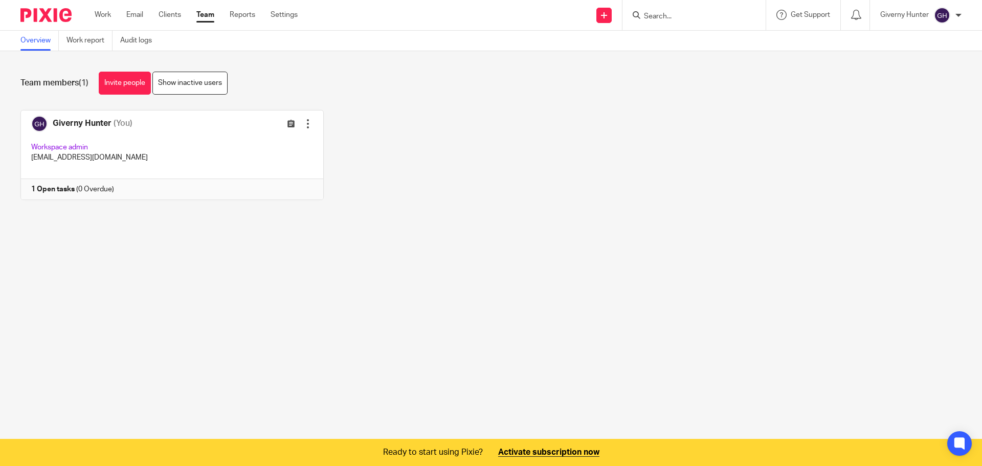
click at [172, 16] on link "Clients" at bounding box center [169, 15] width 22 height 10
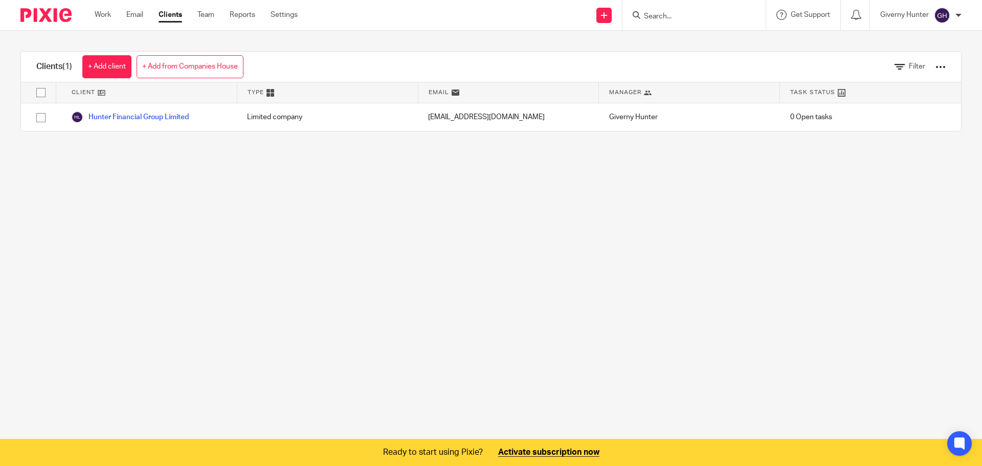
click at [938, 16] on img at bounding box center [941, 15] width 16 height 16
click at [285, 18] on link "Settings" at bounding box center [283, 15] width 27 height 10
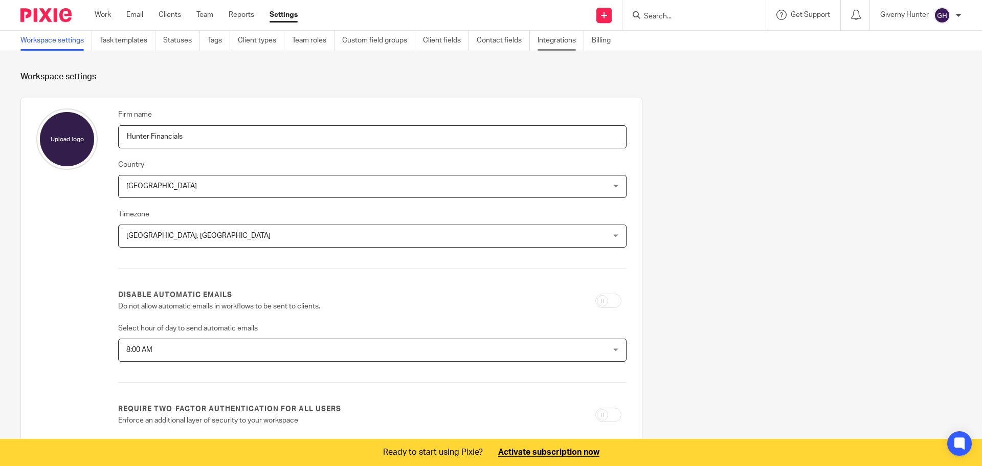
click at [565, 44] on link "Integrations" at bounding box center [560, 41] width 47 height 20
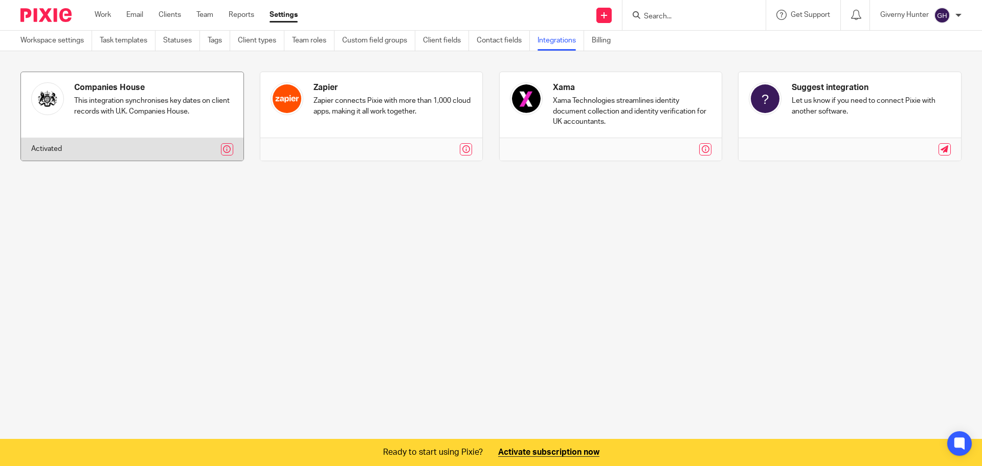
click at [158, 146] on div at bounding box center [147, 149] width 171 height 12
click at [352, 203] on main "Workspace settings Task templates Statuses Tags Client types Team roles Custom …" at bounding box center [491, 233] width 982 height 466
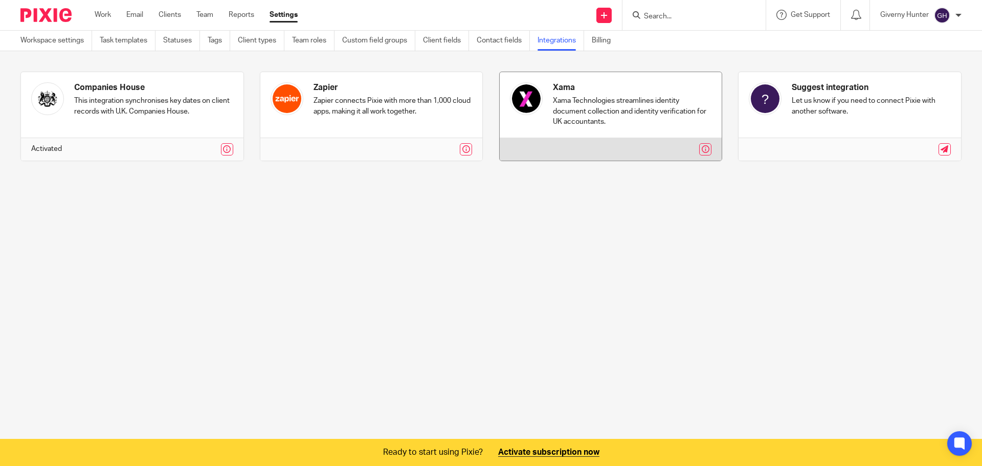
click at [653, 122] on link at bounding box center [610, 116] width 222 height 88
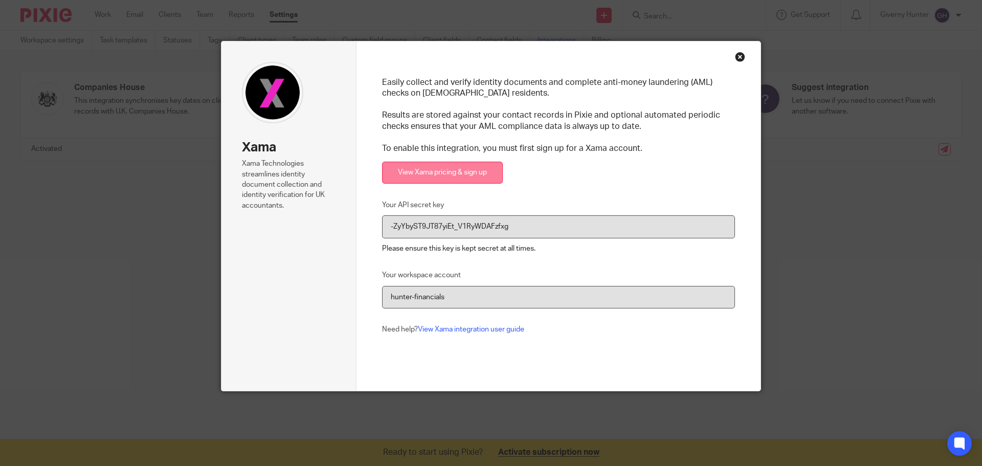
click at [469, 174] on link "View Xama pricing & sign up" at bounding box center [442, 173] width 121 height 22
click at [735, 58] on div "Close this dialog window" at bounding box center [740, 57] width 10 height 10
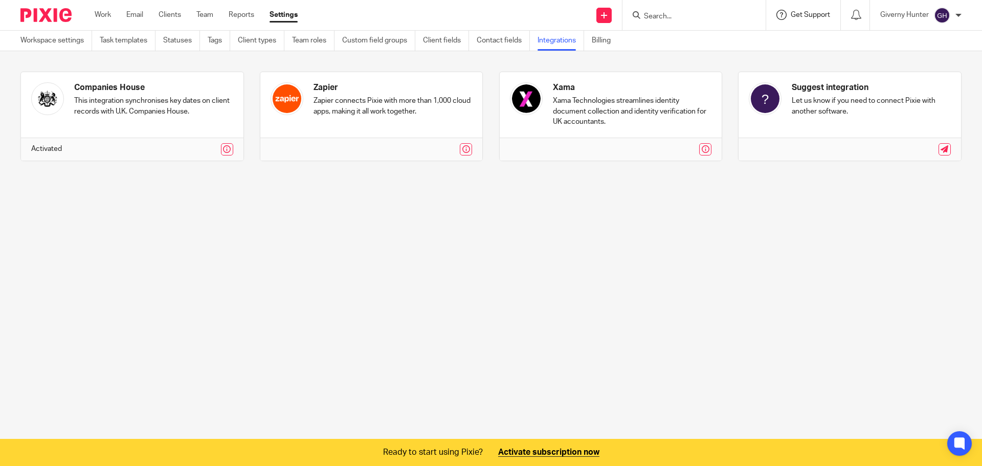
click at [804, 14] on span "Get Support" at bounding box center [809, 14] width 39 height 7
click at [780, 60] on span "Help Documentation" at bounding box center [786, 64] width 86 height 11
